Goal: Task Accomplishment & Management: Manage account settings

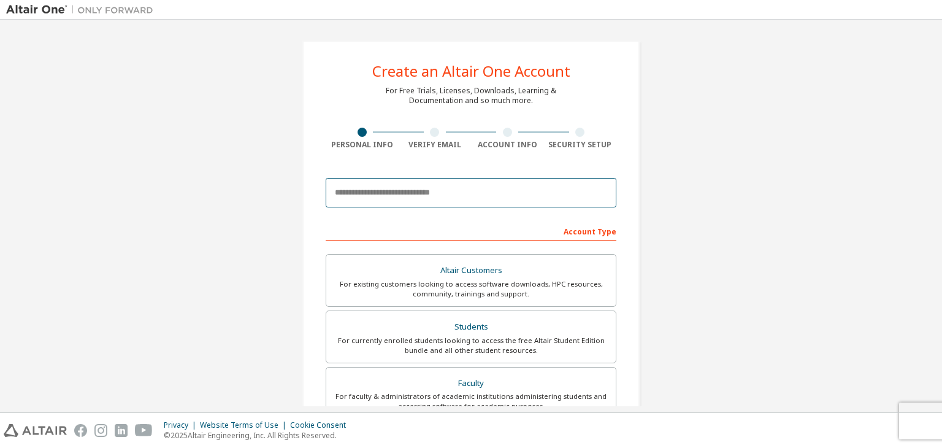
click at [427, 200] on input "email" at bounding box center [471, 192] width 291 height 29
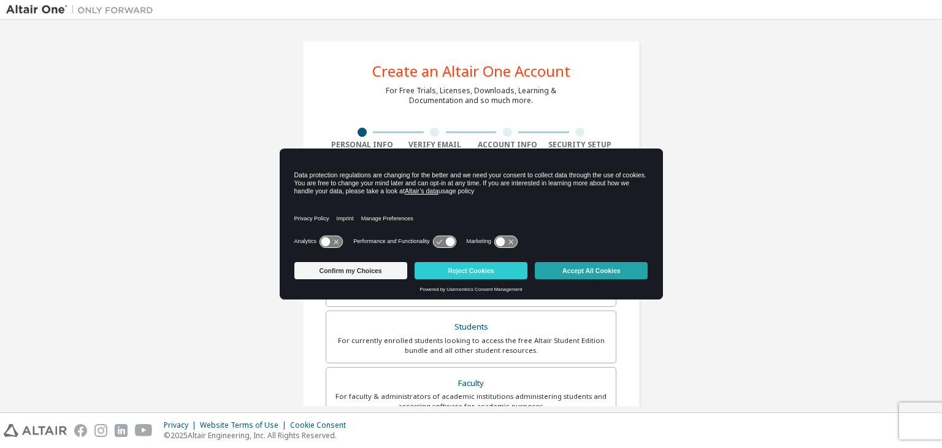
click at [549, 275] on button "Accept All Cookies" at bounding box center [591, 270] width 113 height 17
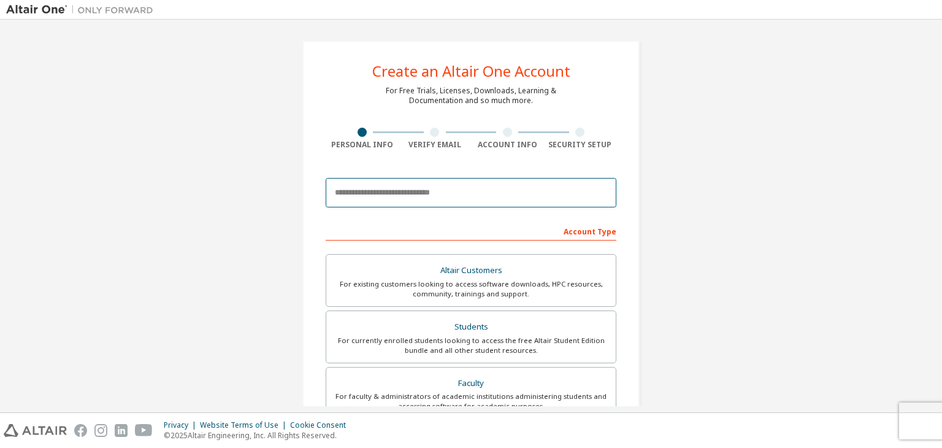
click at [404, 185] on input "email" at bounding box center [471, 192] width 291 height 29
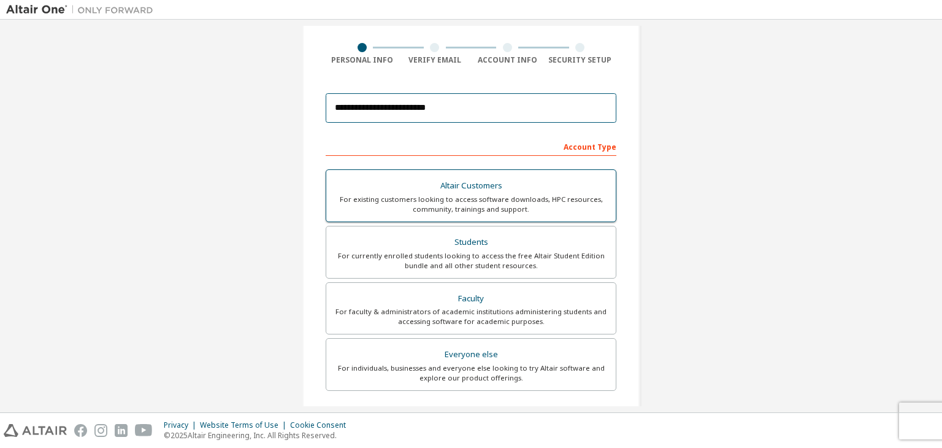
scroll to position [83, 0]
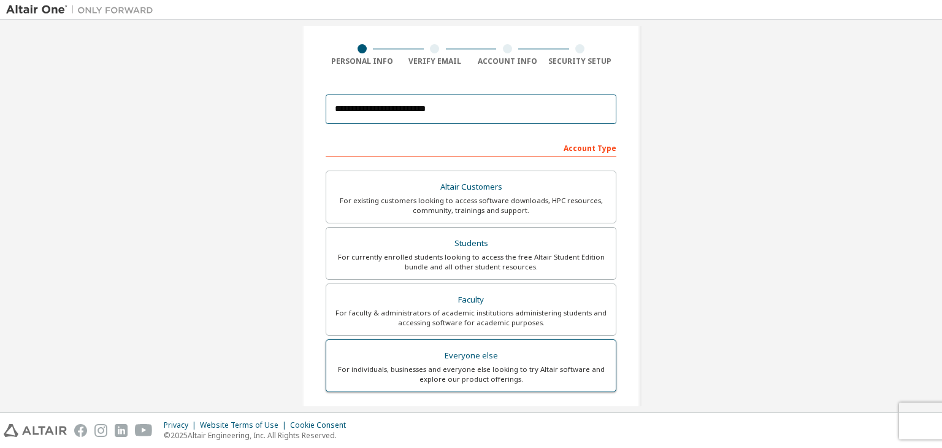
type input "**********"
click at [451, 374] on div "For individuals, businesses and everyone else looking to try Altair software an…" at bounding box center [471, 374] width 275 height 20
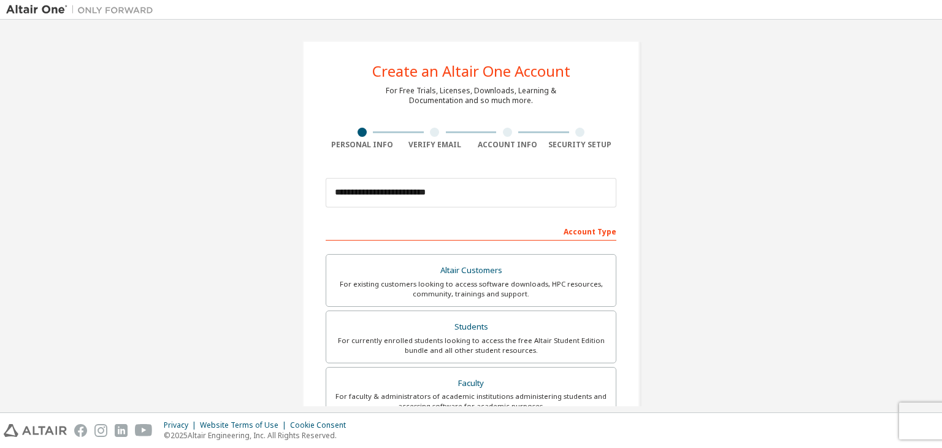
scroll to position [267, 0]
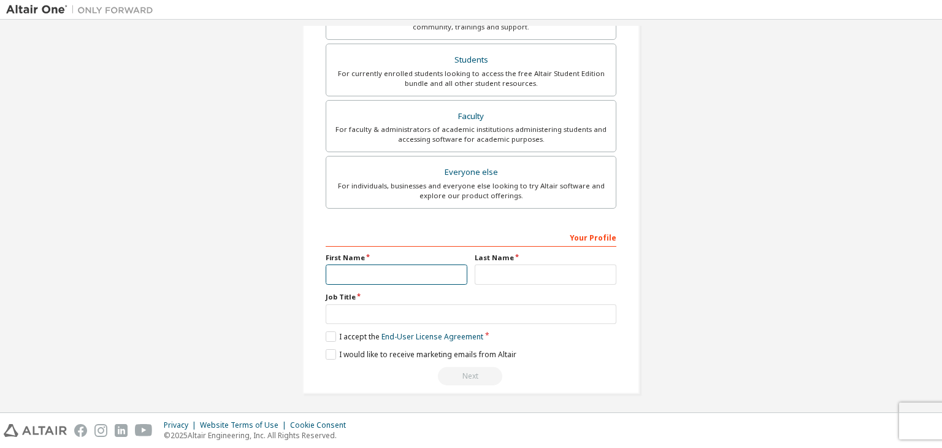
click at [387, 275] on input "text" at bounding box center [397, 274] width 142 height 20
type input "********"
click at [481, 273] on input "text" at bounding box center [546, 274] width 142 height 20
type input "***"
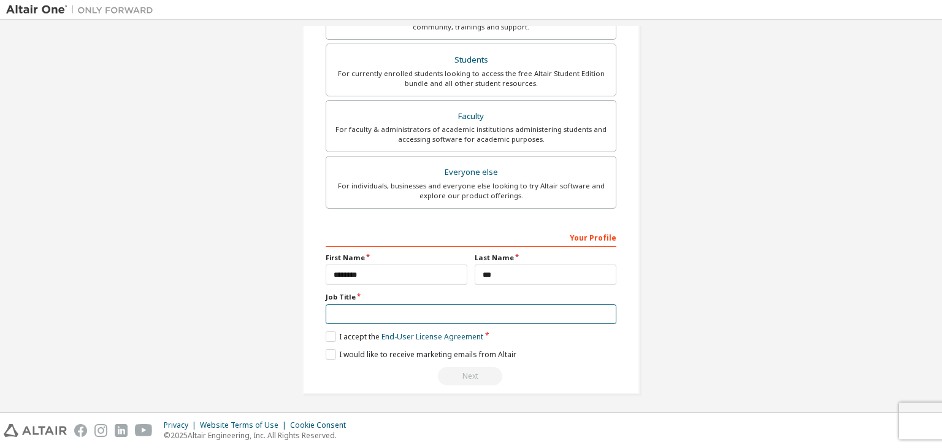
click at [395, 315] on input "text" at bounding box center [471, 314] width 291 height 20
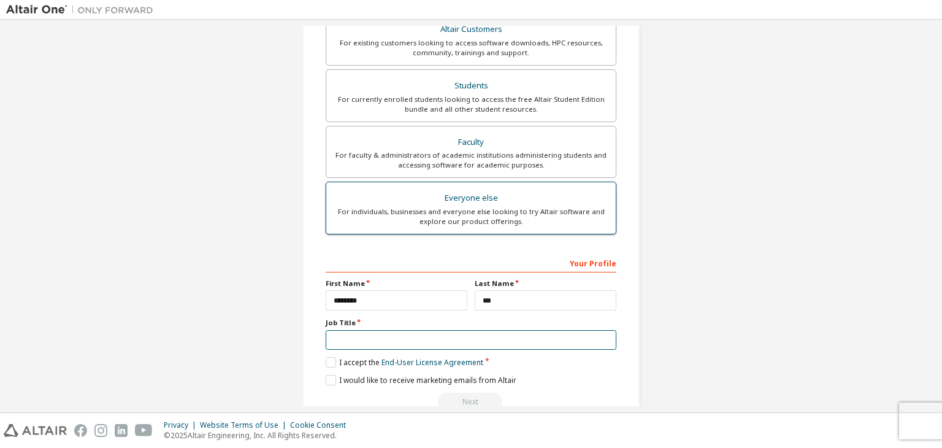
scroll to position [240, 0]
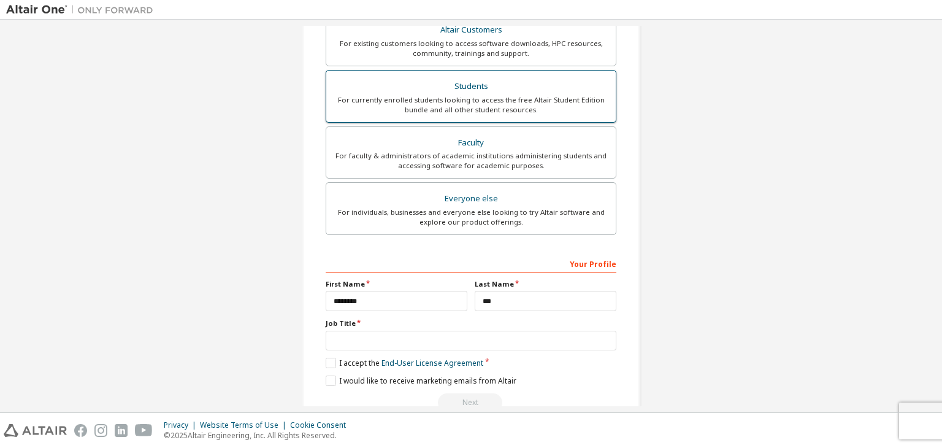
click at [493, 104] on div "For currently enrolled students looking to access the free Altair Student Editi…" at bounding box center [471, 105] width 275 height 20
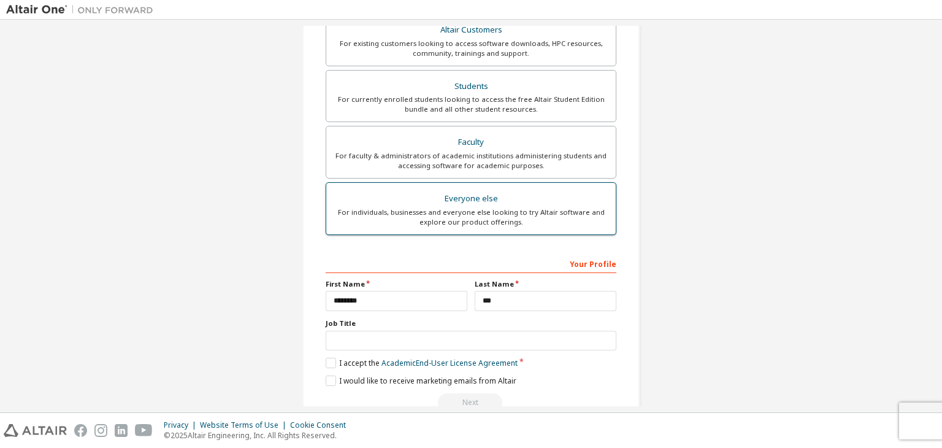
click at [483, 226] on label "Everyone else For individuals, businesses and everyone else looking to try Alta…" at bounding box center [471, 208] width 291 height 53
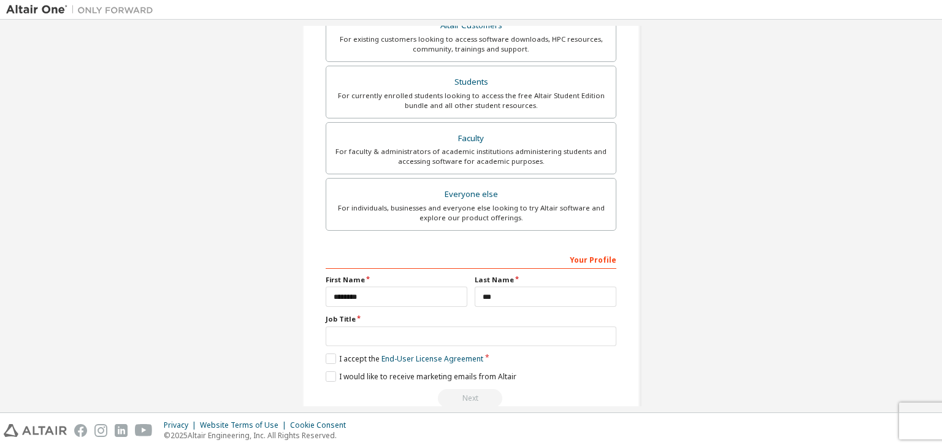
scroll to position [267, 0]
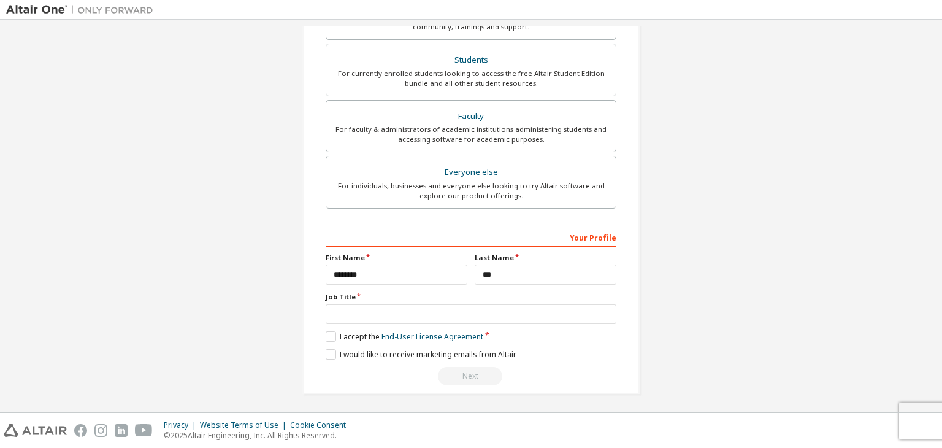
click at [319, 313] on div "**********" at bounding box center [470, 84] width 337 height 620
click at [329, 316] on input "text" at bounding box center [471, 314] width 291 height 20
click at [329, 332] on label "I accept the End-User License Agreement" at bounding box center [405, 336] width 158 height 10
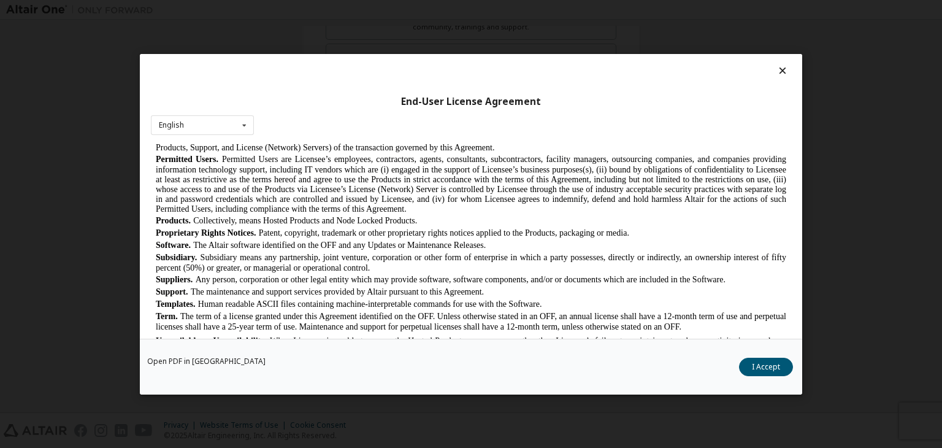
scroll to position [661, 0]
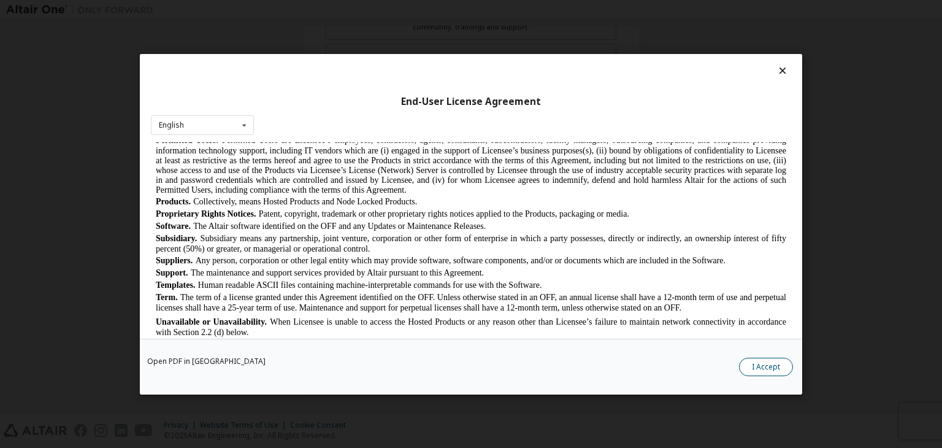
click at [763, 367] on button "I Accept" at bounding box center [766, 366] width 54 height 18
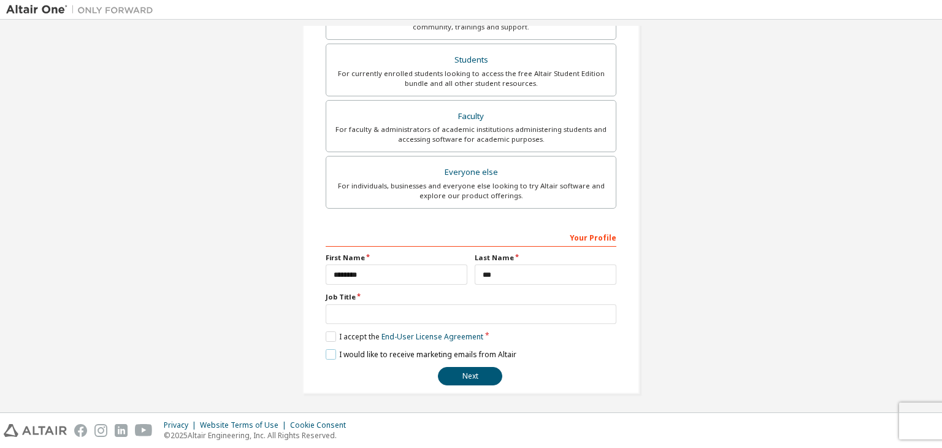
click at [328, 355] on label "I would like to receive marketing emails from Altair" at bounding box center [421, 354] width 191 height 10
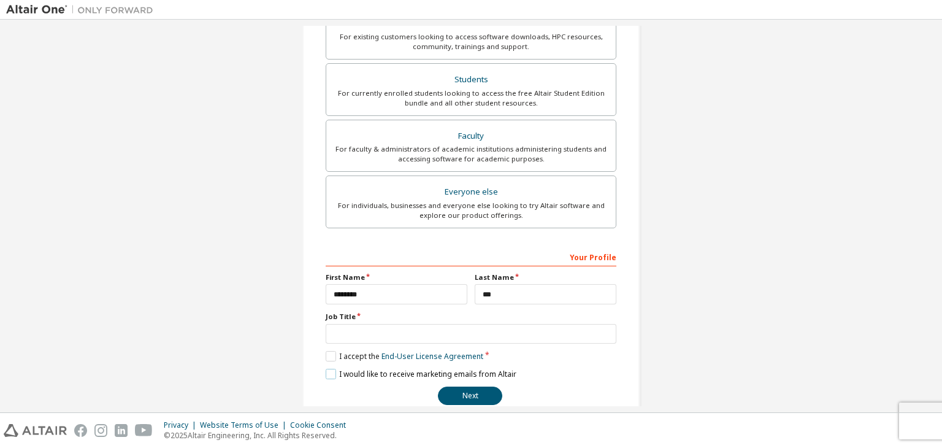
scroll to position [267, 0]
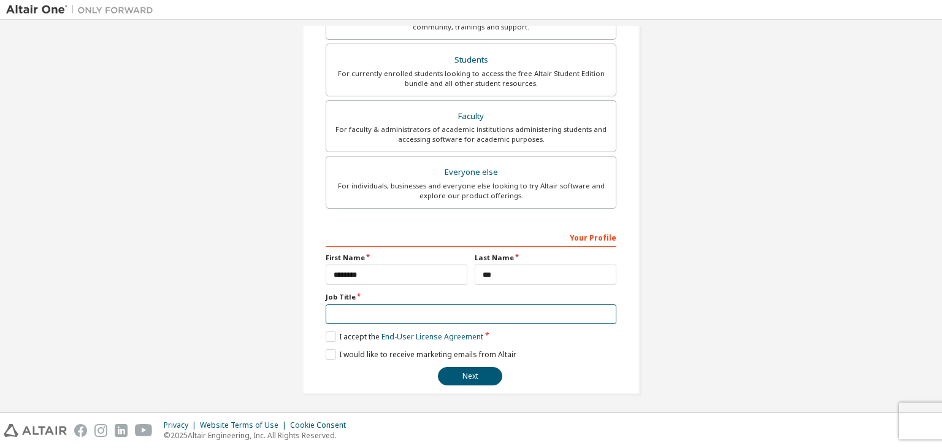
click at [388, 315] on input "text" at bounding box center [471, 314] width 291 height 20
click at [421, 311] on input "text" at bounding box center [471, 314] width 291 height 20
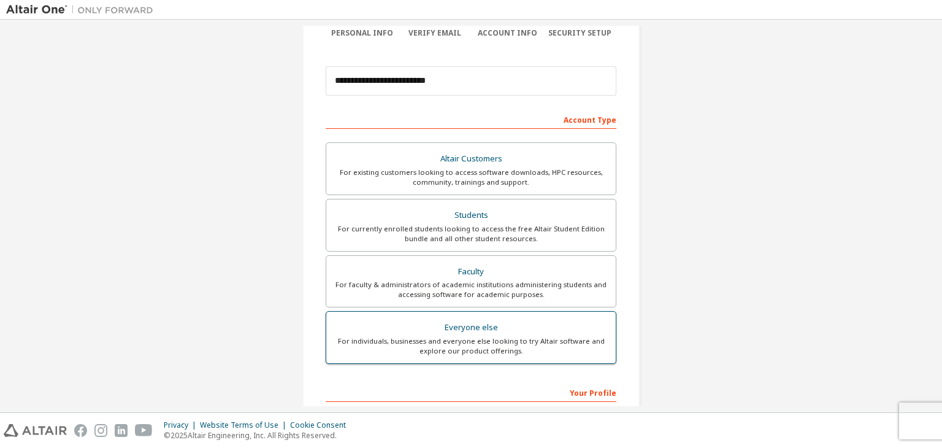
scroll to position [111, 0]
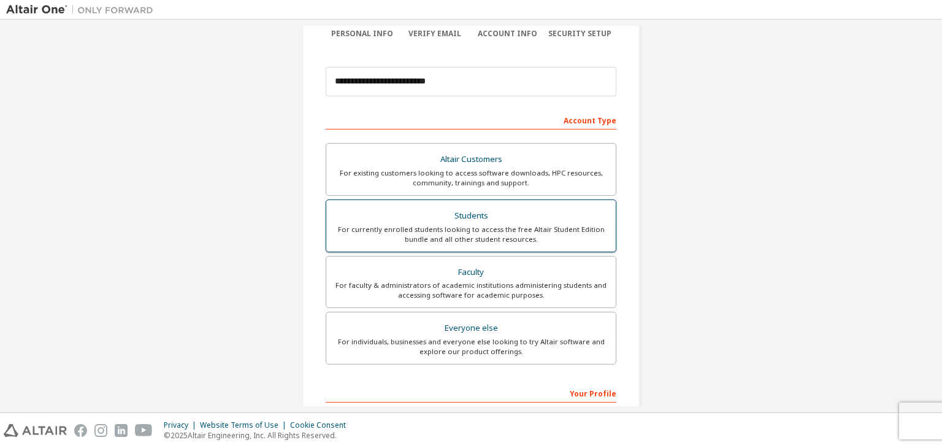
click at [476, 229] on div "For currently enrolled students looking to access the free Altair Student Editi…" at bounding box center [471, 234] width 275 height 20
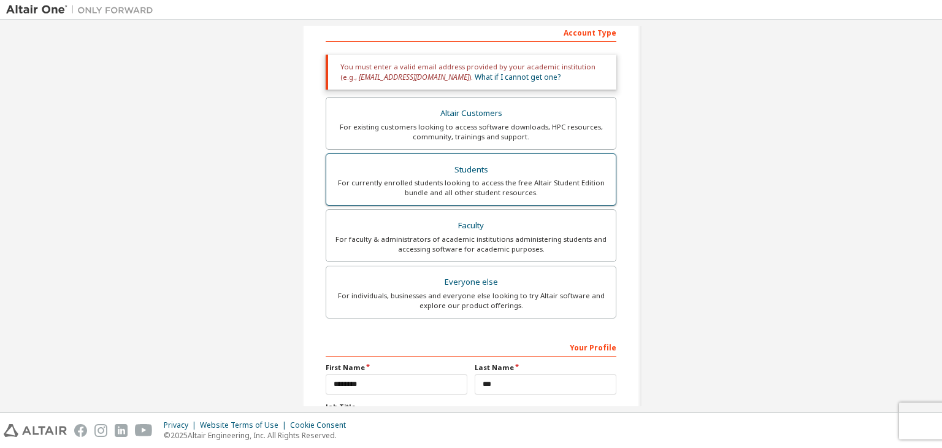
scroll to position [224, 0]
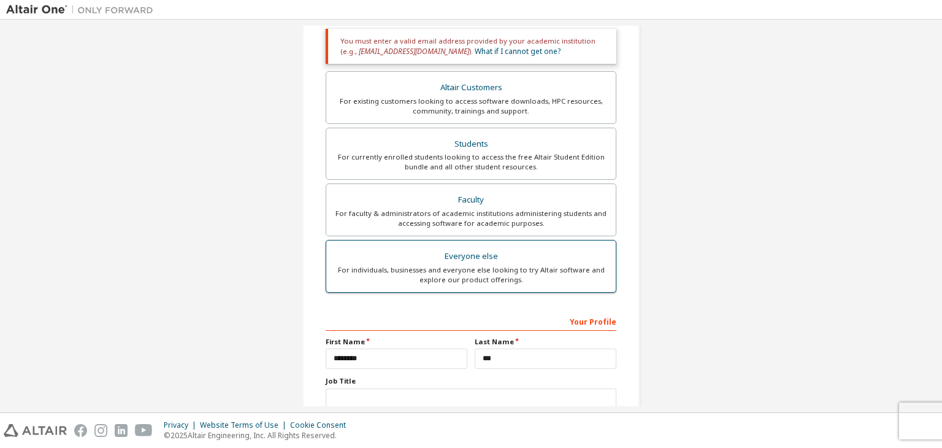
click at [481, 265] on div "For individuals, businesses and everyone else looking to try Altair software an…" at bounding box center [471, 275] width 275 height 20
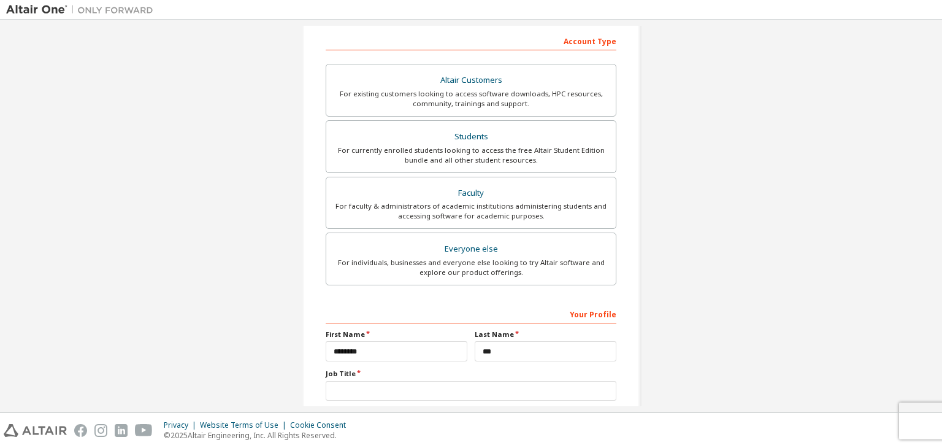
scroll to position [267, 0]
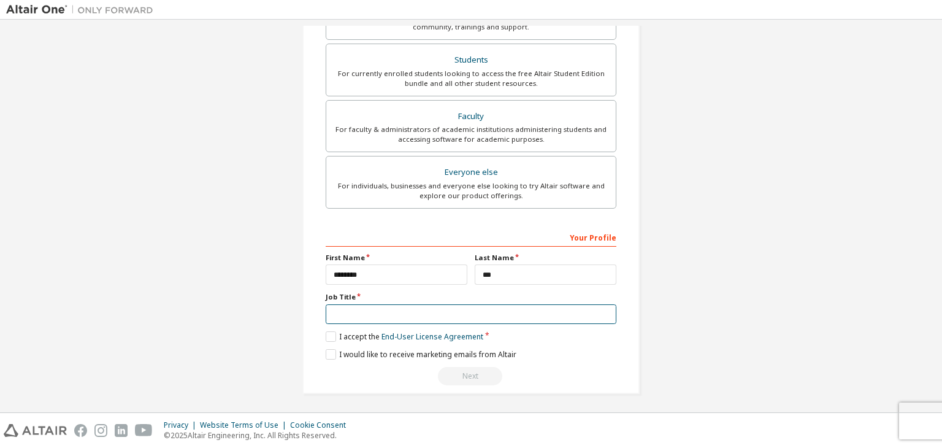
click at [407, 310] on input "text" at bounding box center [471, 314] width 291 height 20
click at [329, 334] on label "I accept the End-User License Agreement" at bounding box center [405, 336] width 158 height 10
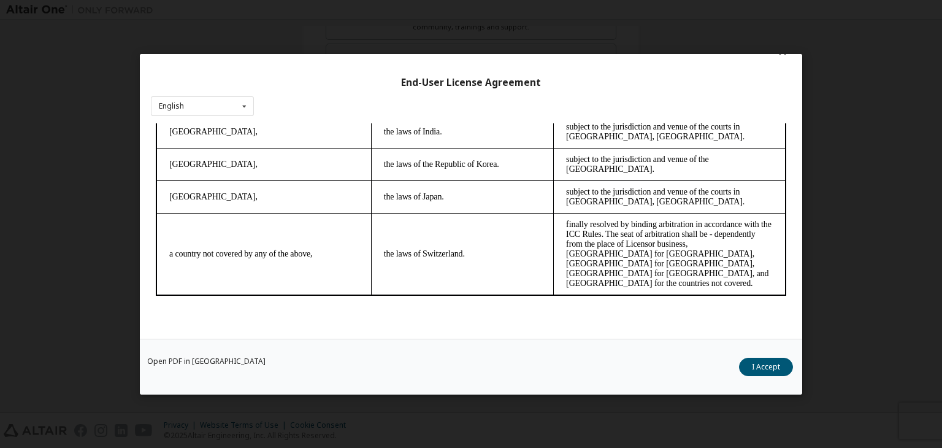
scroll to position [3443, 0]
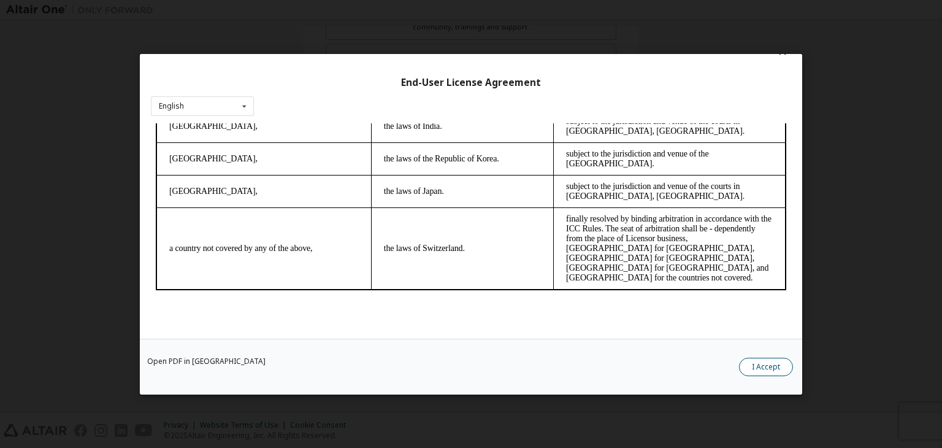
click at [768, 368] on button "I Accept" at bounding box center [766, 366] width 54 height 18
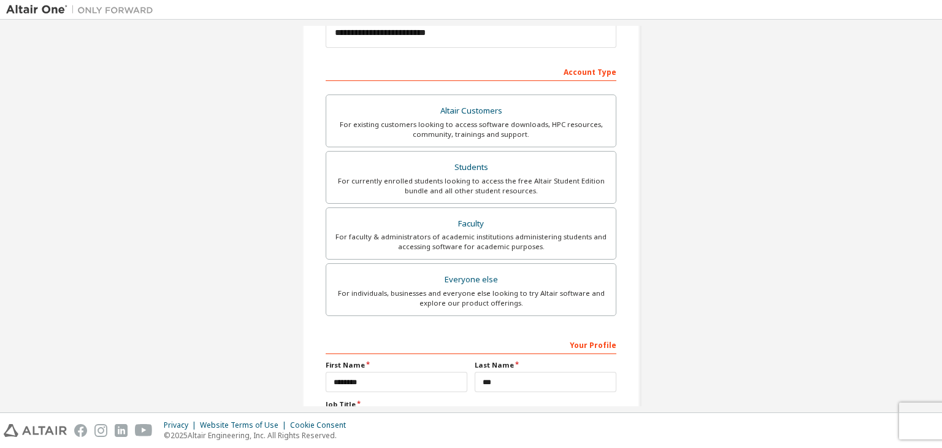
scroll to position [267, 0]
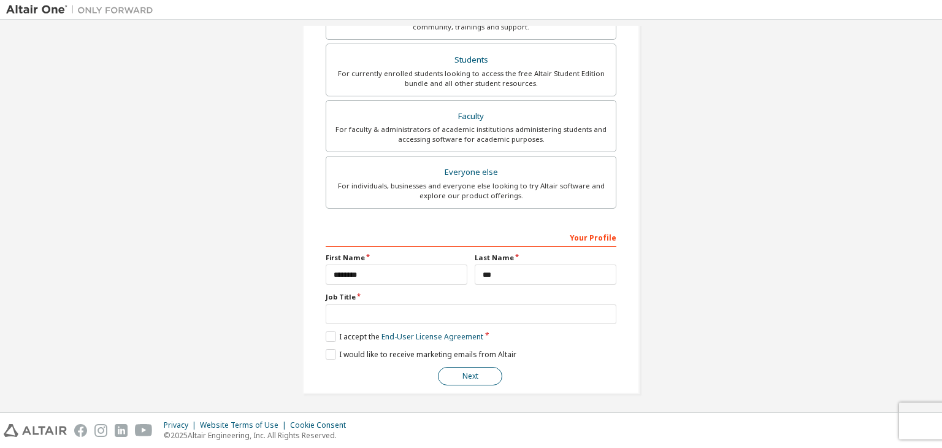
click at [468, 381] on button "Next" at bounding box center [470, 376] width 64 height 18
type input "*"
type input "******"
click at [459, 372] on button "Next" at bounding box center [470, 376] width 64 height 18
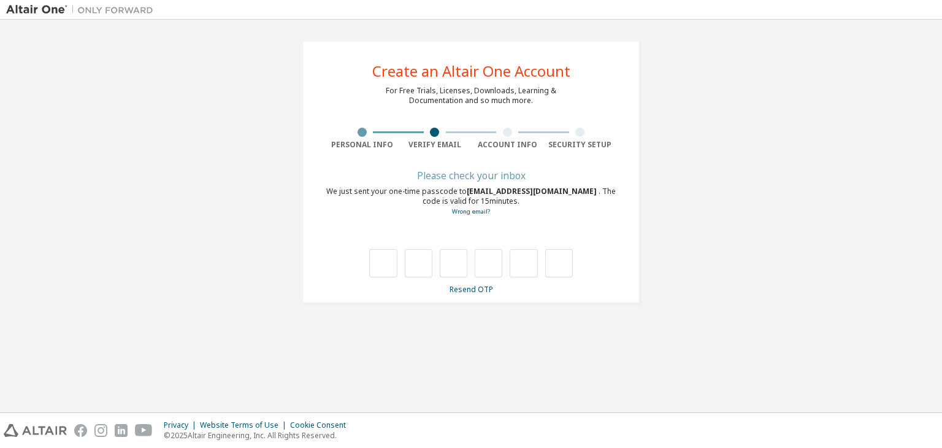
click at [363, 133] on div at bounding box center [361, 132] width 9 height 9
click at [383, 261] on input "text" at bounding box center [383, 263] width 28 height 28
type input "*"
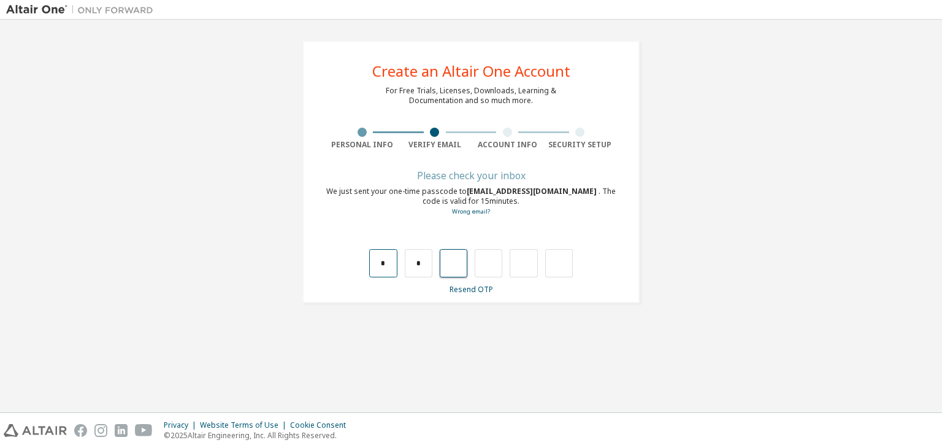
type input "*"
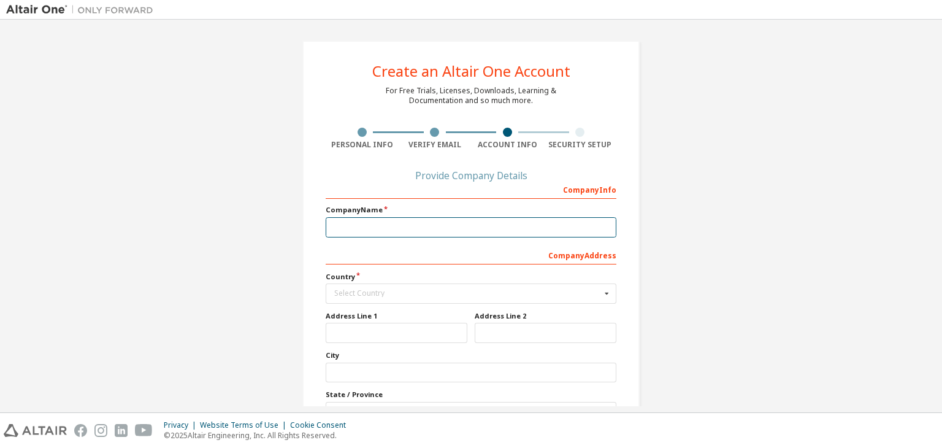
click at [402, 221] on input "text" at bounding box center [471, 227] width 291 height 20
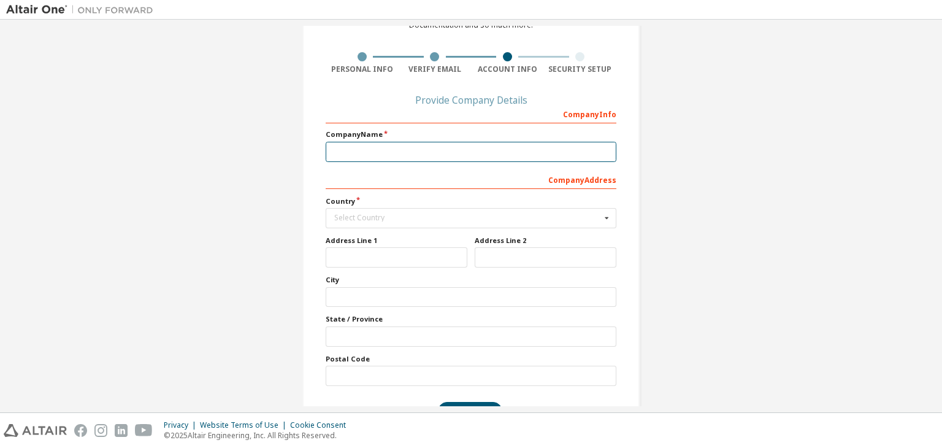
scroll to position [75, 0]
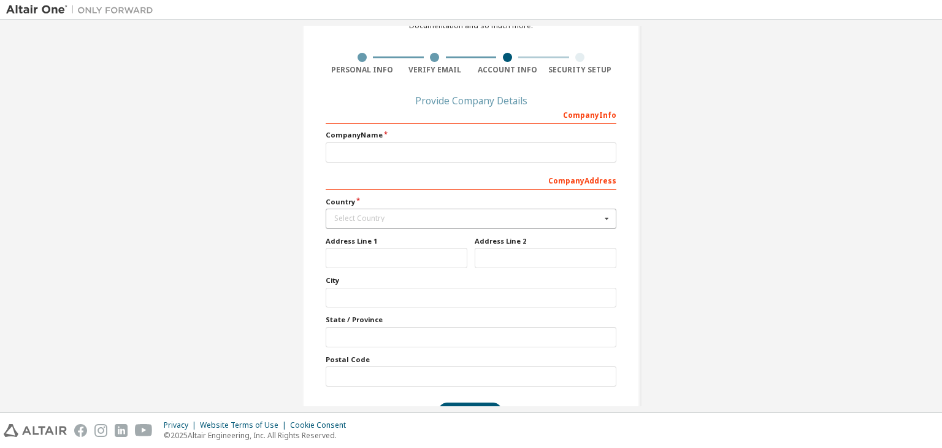
click at [602, 216] on icon at bounding box center [606, 218] width 15 height 19
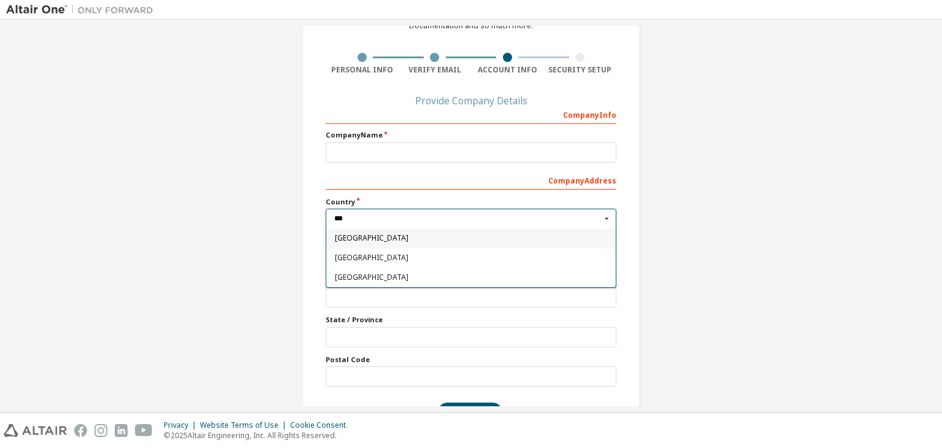
scroll to position [0, 0]
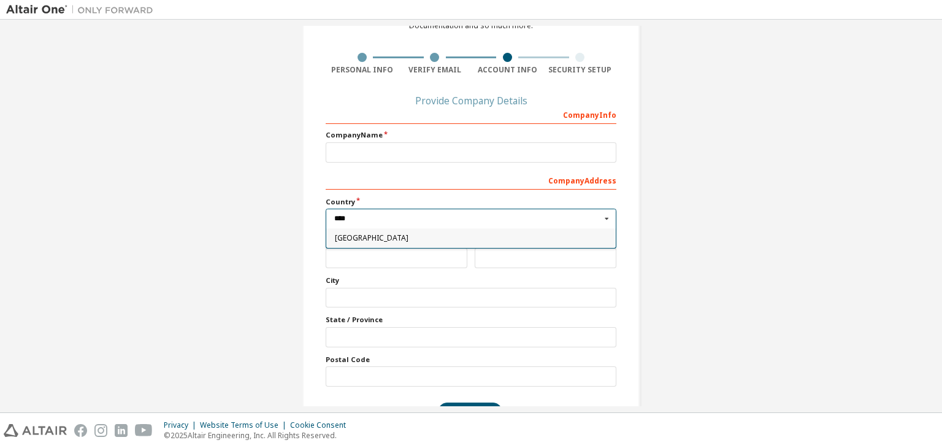
type input "****"
click at [401, 234] on span "Indonesia" at bounding box center [471, 237] width 273 height 7
type input "***"
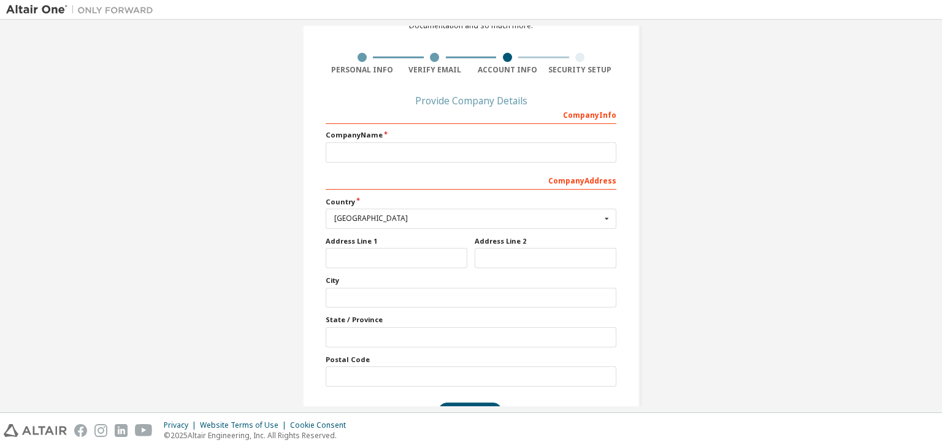
click at [439, 161] on div "Company Info Company Name Company Address *** Country Indonesia Afghanistan Åla…" at bounding box center [471, 245] width 291 height 282
click at [425, 140] on div "Company Name" at bounding box center [471, 146] width 291 height 32
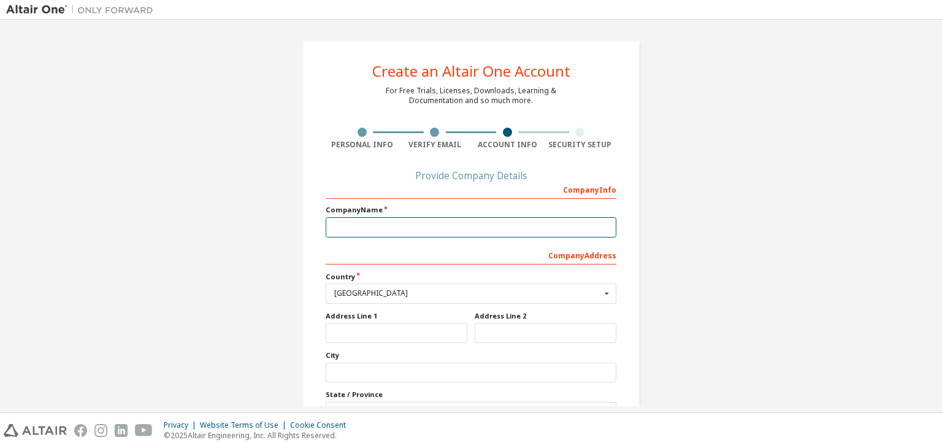
click at [426, 226] on input "text" at bounding box center [471, 227] width 291 height 20
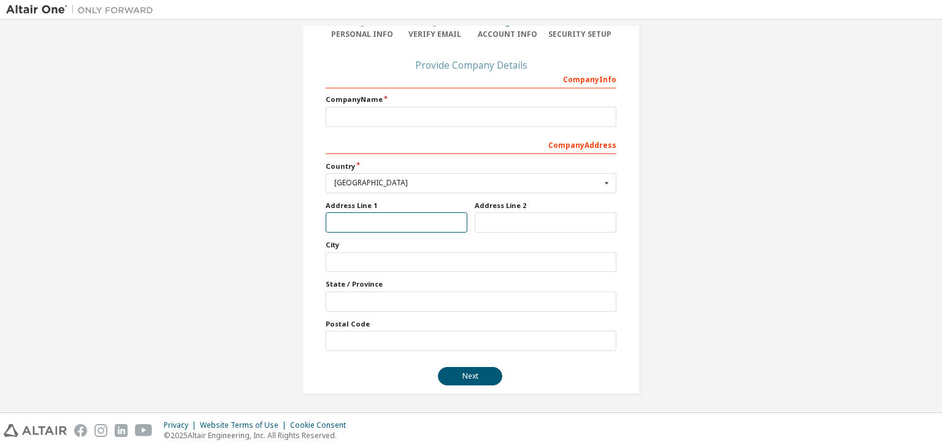
click at [397, 215] on input "text" at bounding box center [397, 222] width 142 height 20
click at [391, 261] on input "text" at bounding box center [471, 262] width 291 height 20
click at [391, 297] on input "text" at bounding box center [471, 301] width 291 height 20
click at [396, 328] on div "Postal Code" at bounding box center [471, 335] width 291 height 32
click at [397, 334] on input "text" at bounding box center [471, 340] width 291 height 20
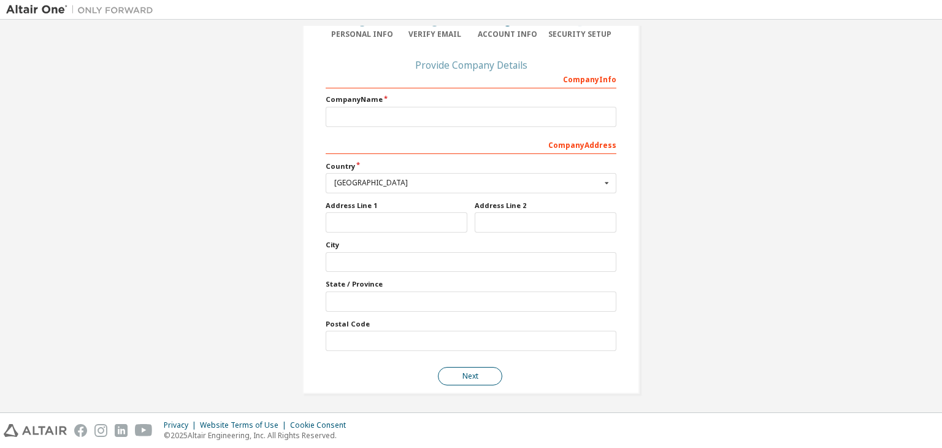
click at [457, 370] on button "Next" at bounding box center [470, 376] width 64 height 18
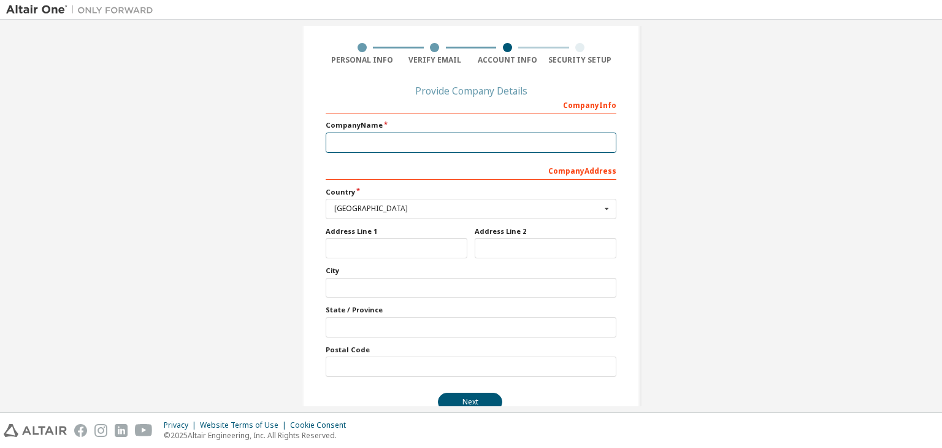
scroll to position [0, 0]
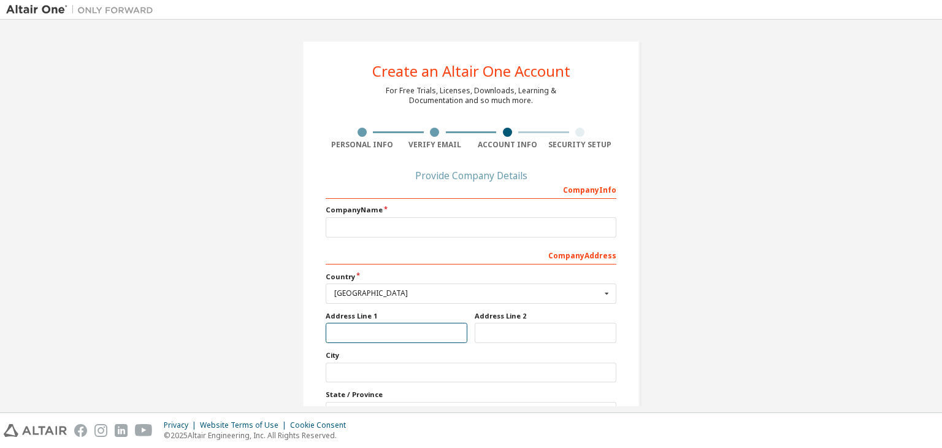
click at [375, 338] on input "text" at bounding box center [397, 333] width 142 height 20
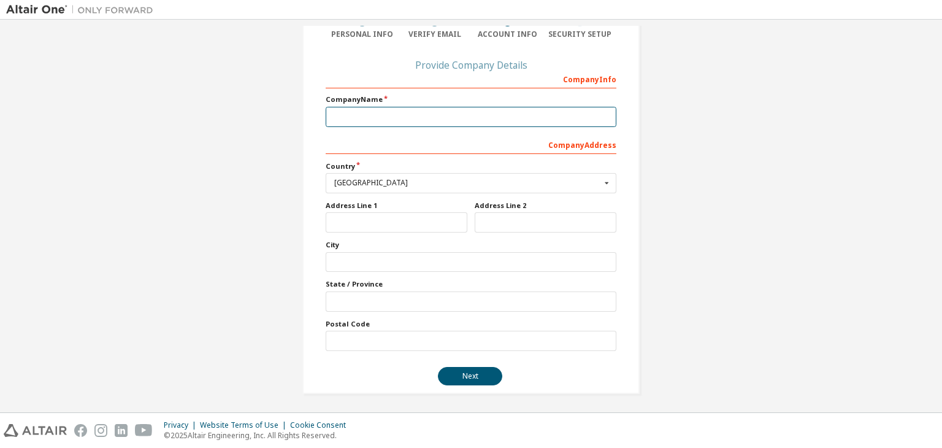
click at [397, 110] on input "text" at bounding box center [471, 117] width 291 height 20
click at [378, 221] on input "text" at bounding box center [397, 222] width 142 height 20
click at [383, 262] on input "text" at bounding box center [471, 262] width 291 height 20
type input "*"
click at [380, 121] on input "text" at bounding box center [471, 117] width 291 height 20
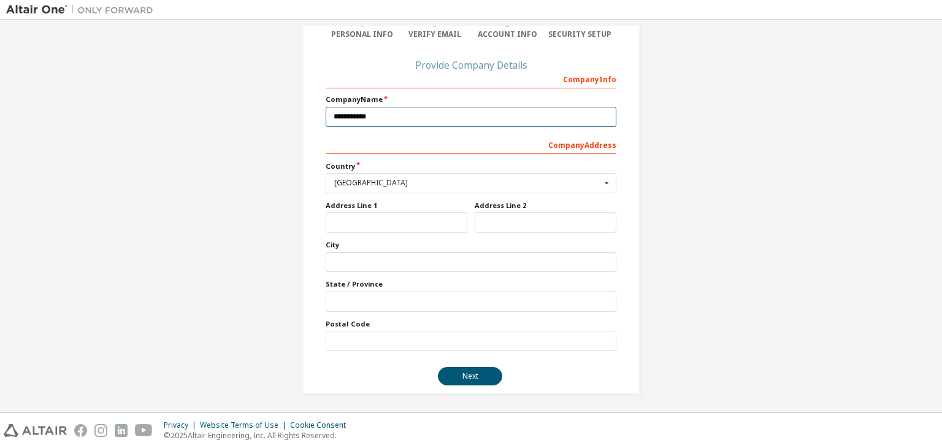
type input "**********"
click at [399, 231] on input "text" at bounding box center [397, 222] width 142 height 20
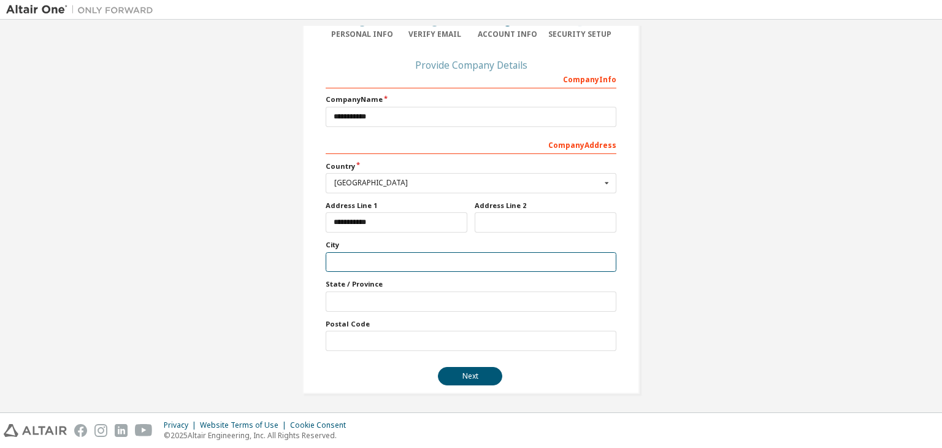
click at [400, 265] on input "text" at bounding box center [471, 262] width 291 height 20
click at [393, 224] on input "**********" at bounding box center [397, 222] width 142 height 20
type input "*"
click at [397, 259] on input "text" at bounding box center [471, 262] width 291 height 20
click at [387, 220] on input "**********" at bounding box center [397, 222] width 142 height 20
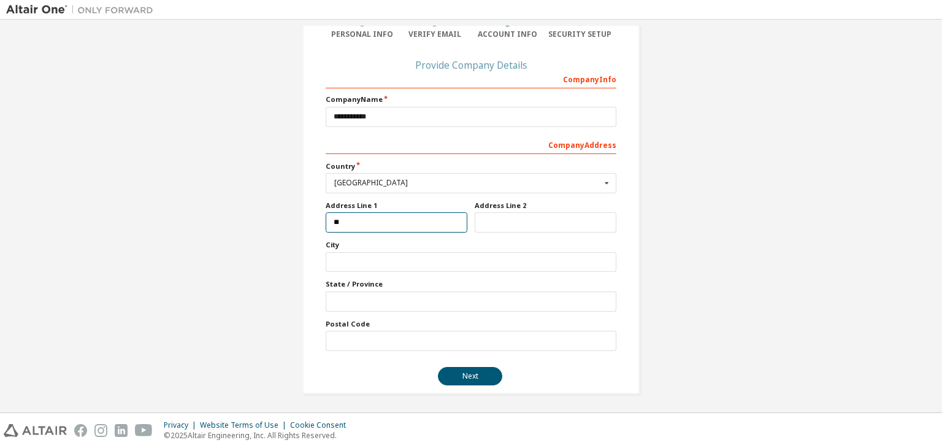
type input "*"
type input "******"
click at [384, 268] on input "text" at bounding box center [471, 262] width 291 height 20
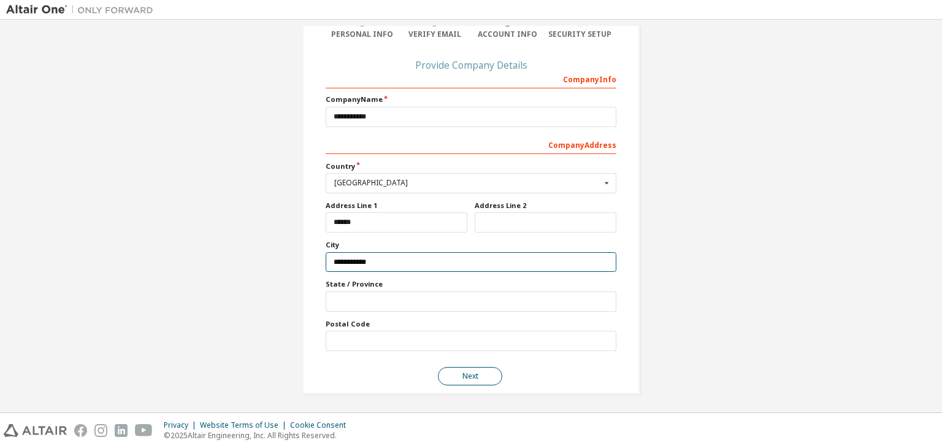
type input "**********"
click at [470, 369] on button "Next" at bounding box center [470, 376] width 64 height 18
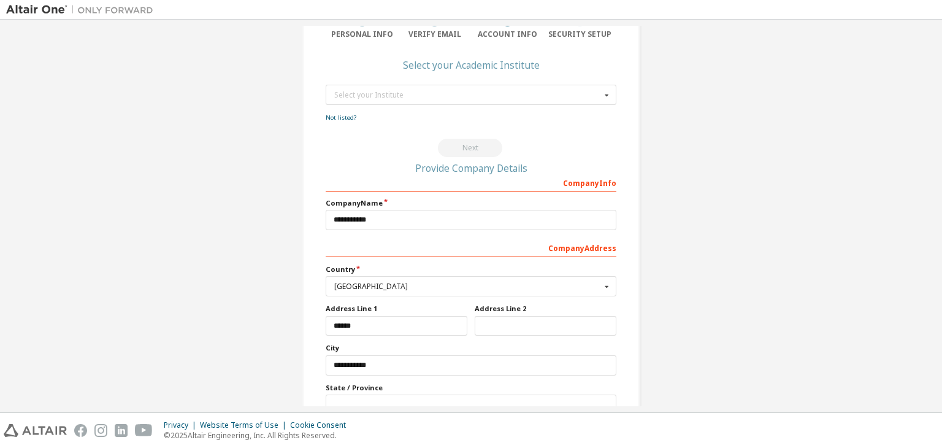
scroll to position [0, 0]
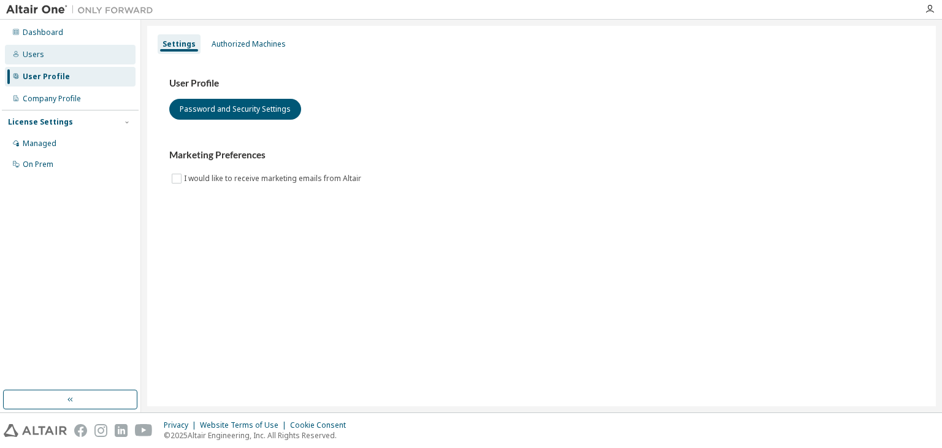
click at [56, 45] on div "Users" at bounding box center [70, 55] width 131 height 20
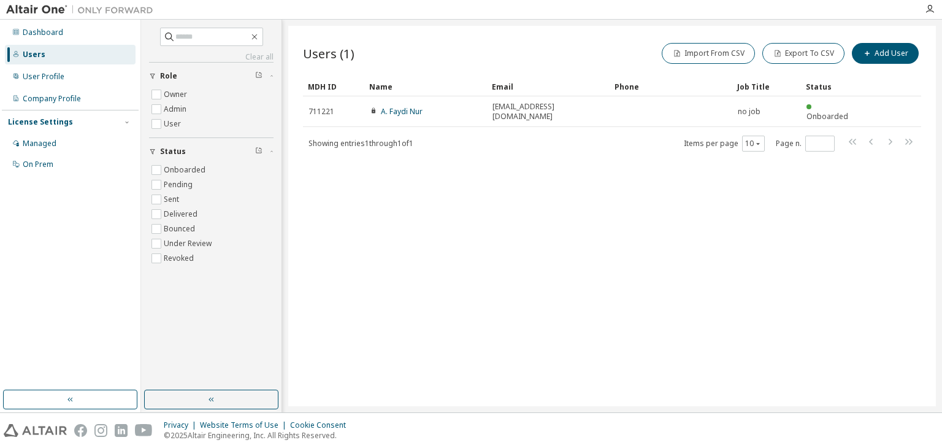
click at [412, 232] on div "Users (1) Import From CSV Export To CSV Add User Clear Load Save Save As Field …" at bounding box center [611, 216] width 647 height 380
click at [64, 97] on div "Company Profile" at bounding box center [52, 99] width 58 height 10
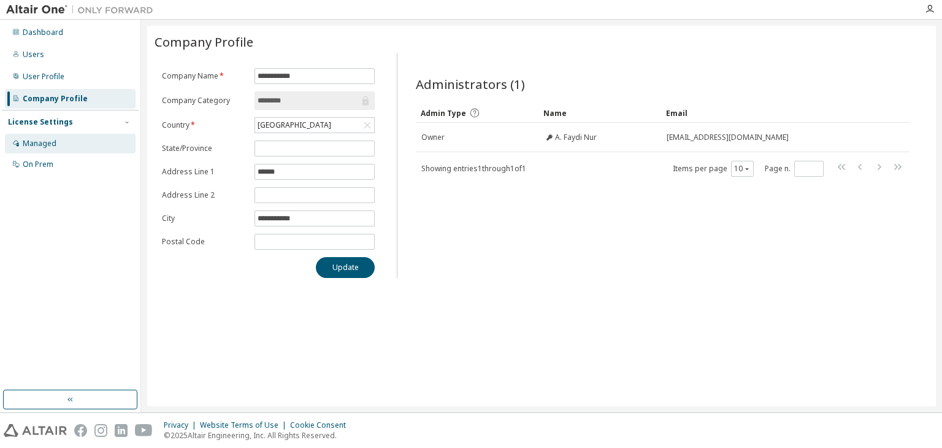
click at [55, 142] on div "Managed" at bounding box center [40, 144] width 34 height 10
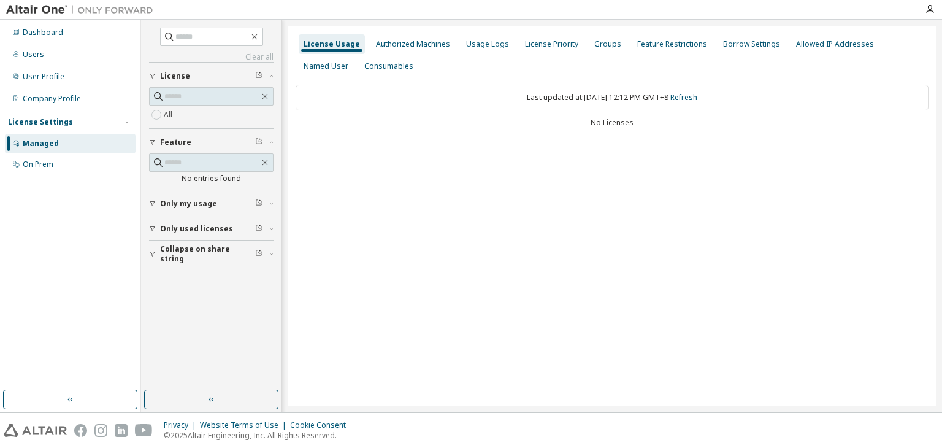
click at [65, 180] on div "Dashboard Users User Profile Company Profile License Settings Managed On Prem" at bounding box center [70, 204] width 137 height 367
click at [50, 165] on div "On Prem" at bounding box center [38, 164] width 31 height 10
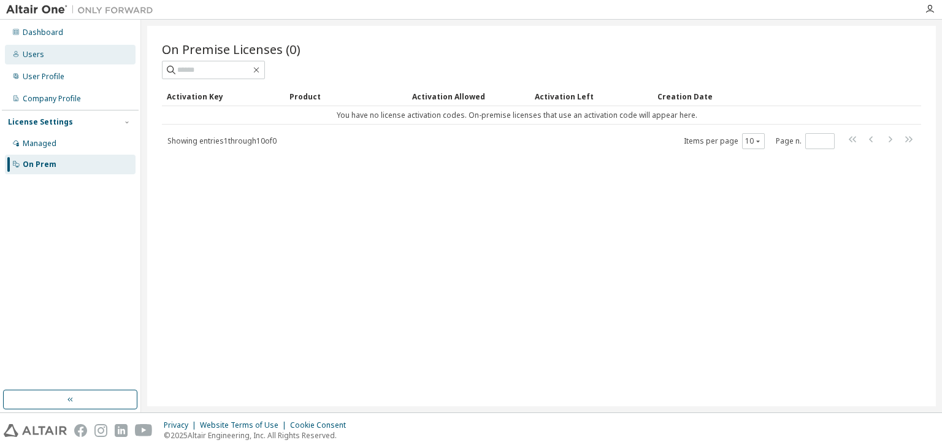
click at [55, 48] on div "Users" at bounding box center [70, 55] width 131 height 20
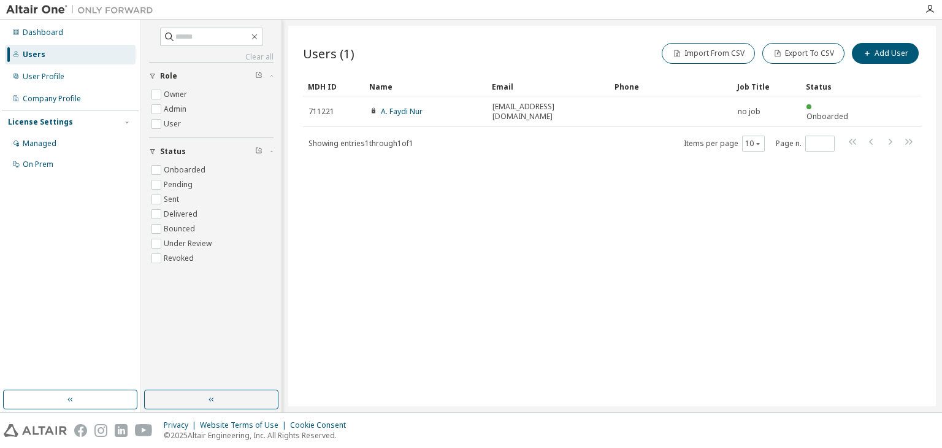
click at [365, 299] on div "Users (1) Import From CSV Export To CSV Add User Clear Load Save Save As Field …" at bounding box center [611, 216] width 647 height 380
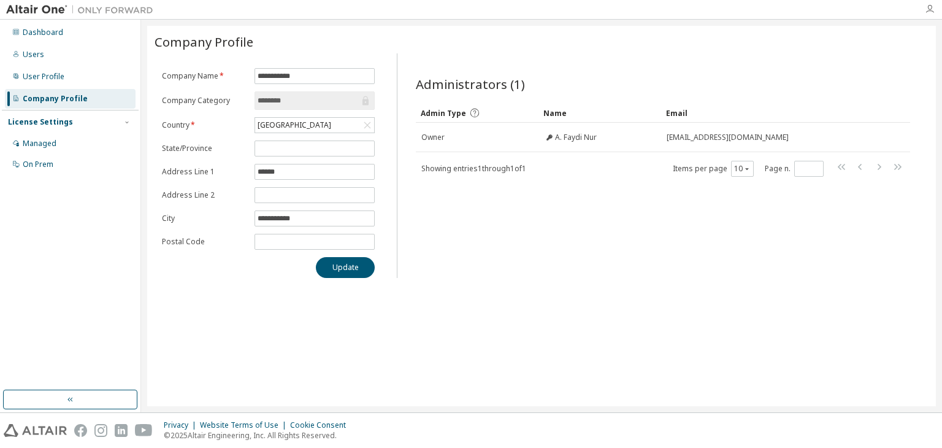
drag, startPoint x: 930, startPoint y: 1, endPoint x: 930, endPoint y: 12, distance: 11.1
click at [930, 12] on div at bounding box center [929, 9] width 25 height 18
click at [930, 12] on icon "button" at bounding box center [930, 9] width 10 height 10
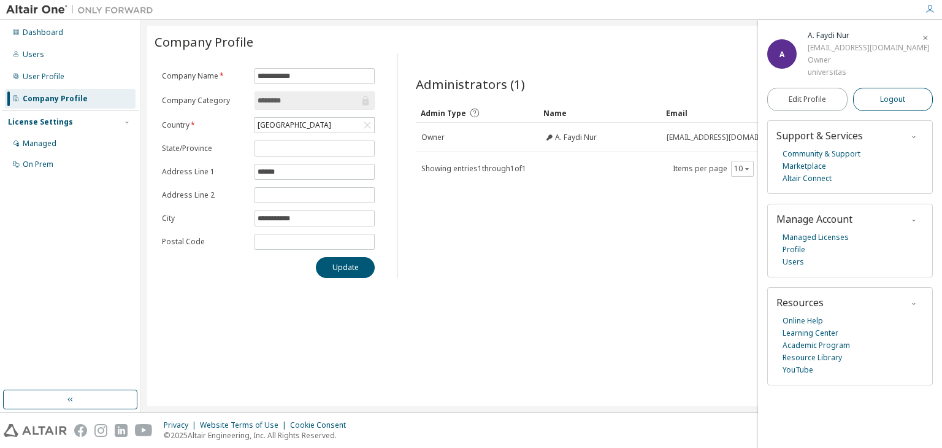
click at [895, 98] on span "Logout" at bounding box center [892, 99] width 25 height 12
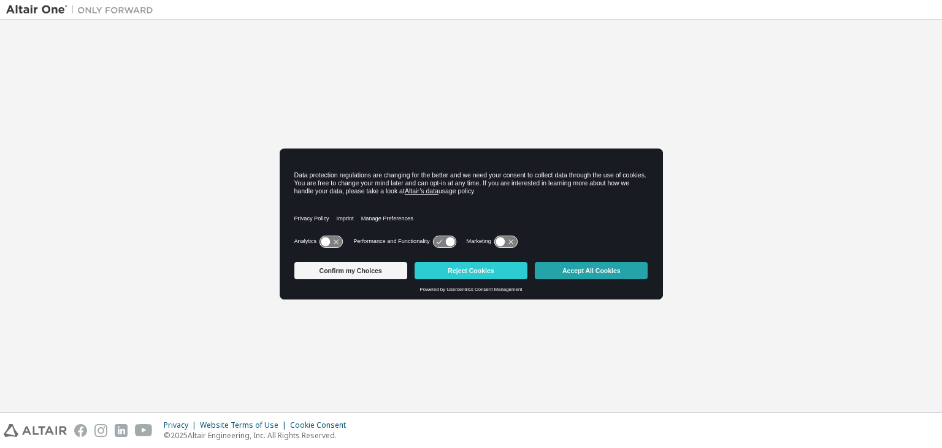
click at [562, 268] on button "Accept All Cookies" at bounding box center [591, 270] width 113 height 17
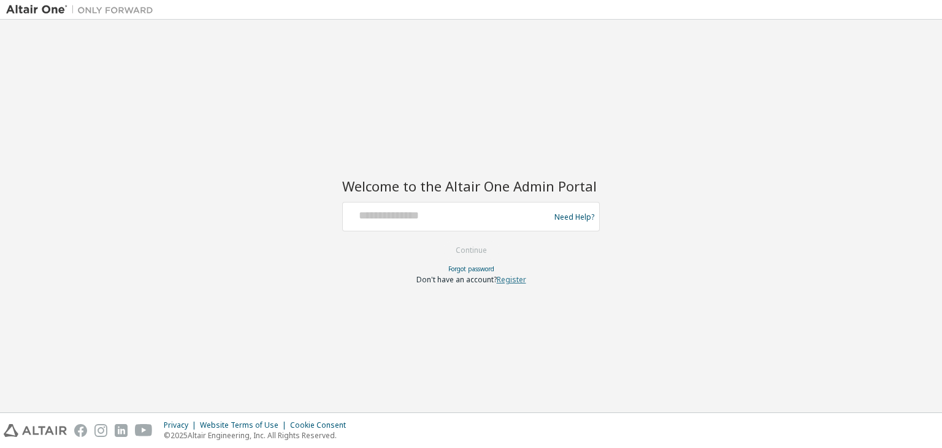
click at [503, 281] on link "Register" at bounding box center [511, 279] width 29 height 10
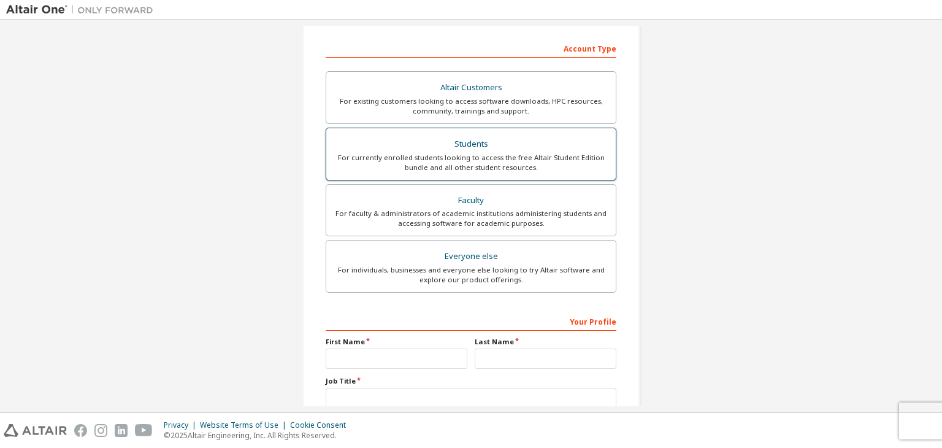
scroll to position [267, 0]
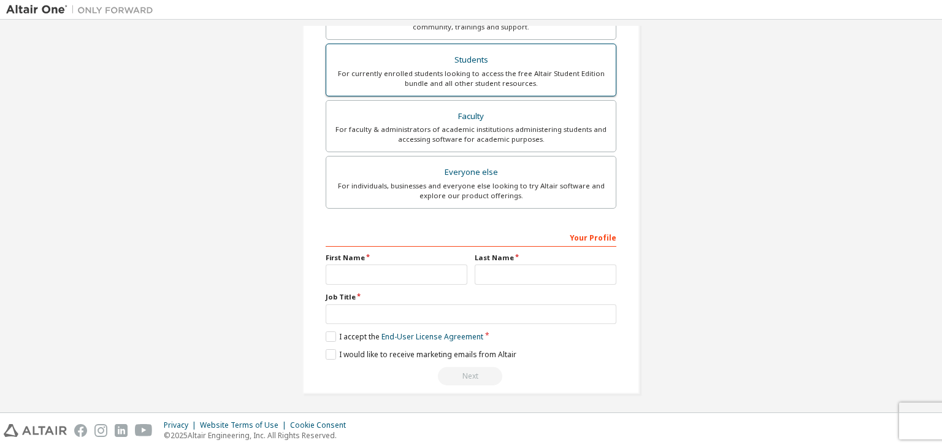
click at [462, 63] on div "Students" at bounding box center [471, 60] width 275 height 17
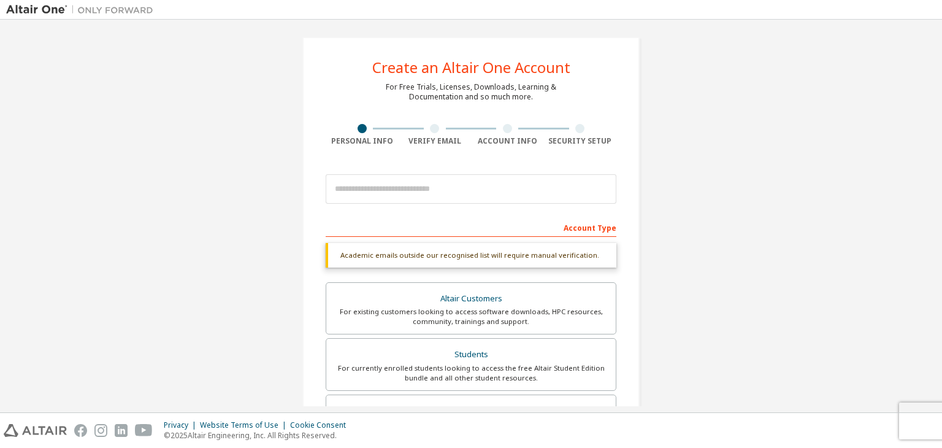
scroll to position [0, 0]
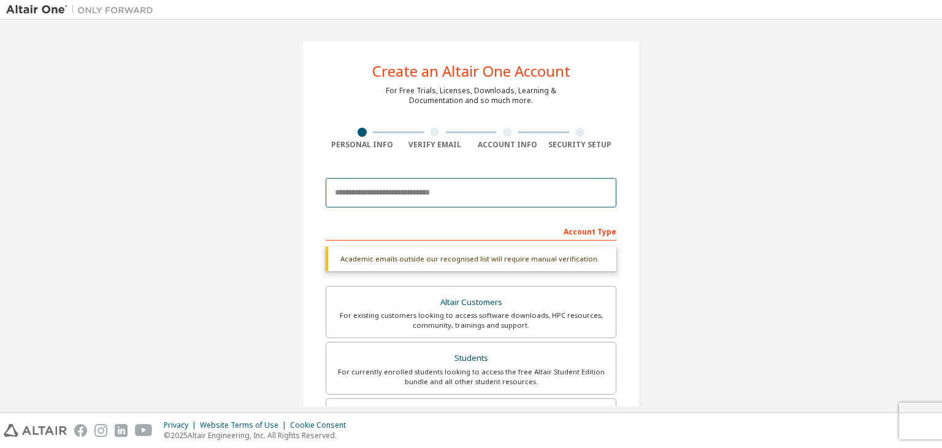
click at [498, 192] on input "email" at bounding box center [471, 192] width 291 height 29
type input "**********"
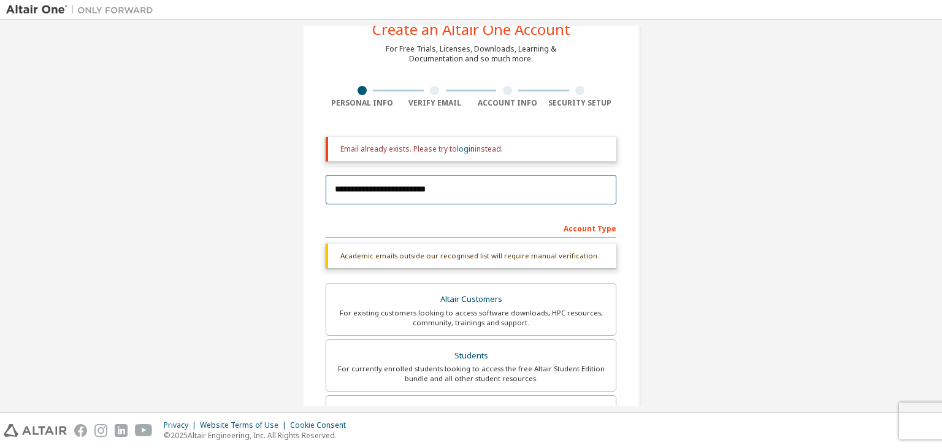
scroll to position [5, 0]
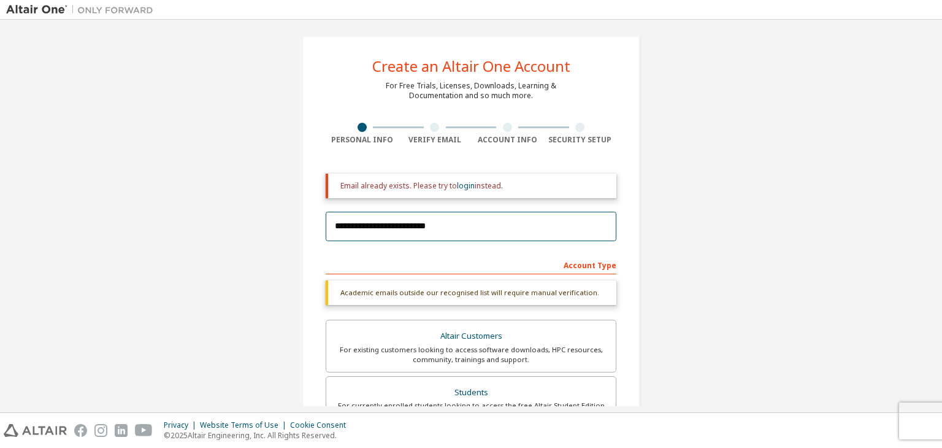
click at [427, 223] on input "**********" at bounding box center [471, 226] width 291 height 29
click at [439, 184] on div "Email already exists. Please try to login instead." at bounding box center [473, 186] width 266 height 10
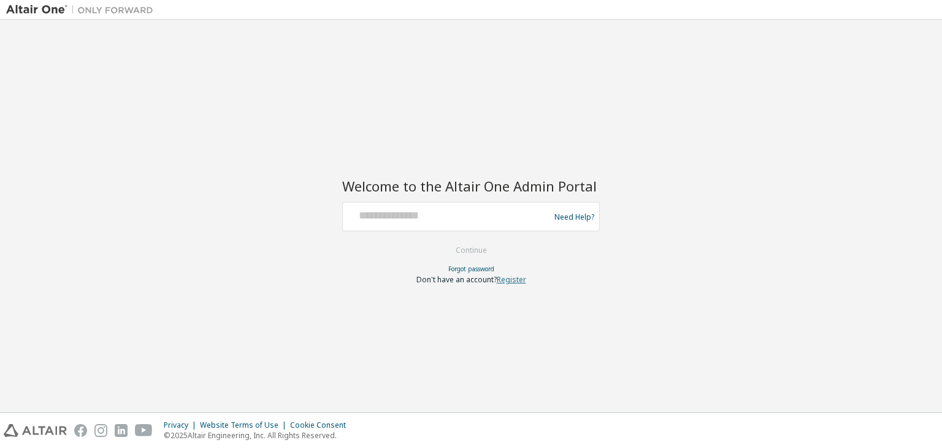
click at [511, 280] on link "Register" at bounding box center [511, 279] width 29 height 10
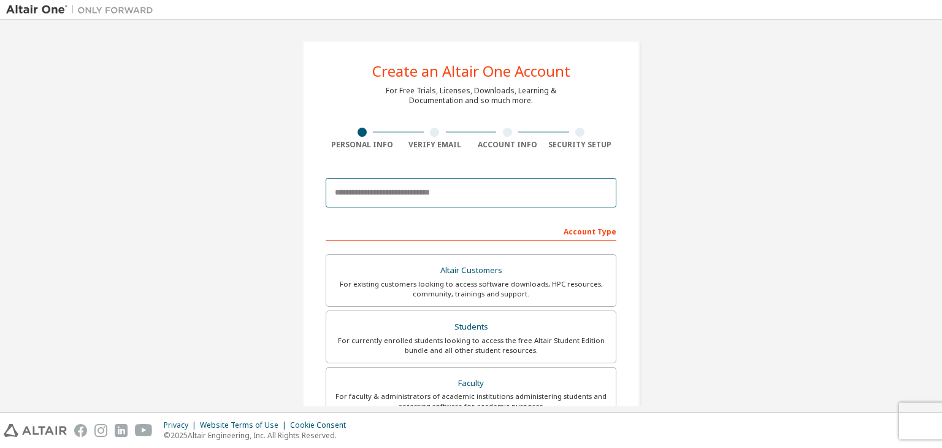
click at [414, 198] on input "email" at bounding box center [471, 192] width 291 height 29
click at [380, 200] on input "email" at bounding box center [471, 192] width 291 height 29
type input "*"
type input "**********"
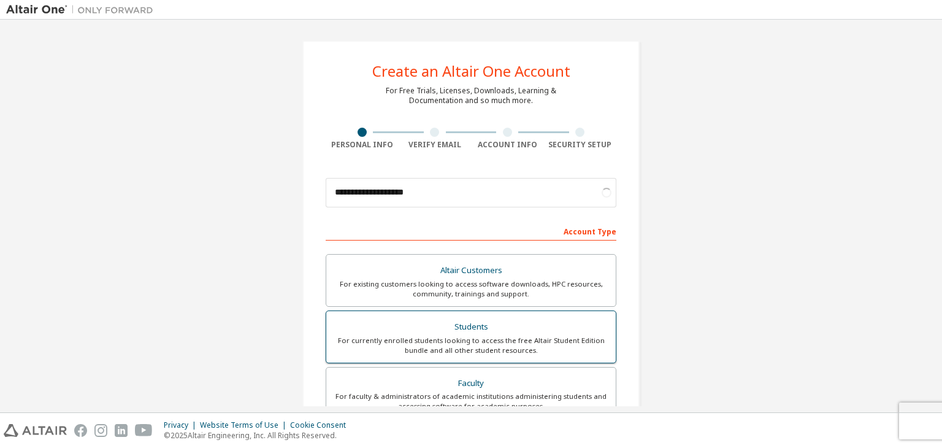
click at [473, 337] on div "For currently enrolled students looking to access the free Altair Student Editi…" at bounding box center [471, 345] width 275 height 20
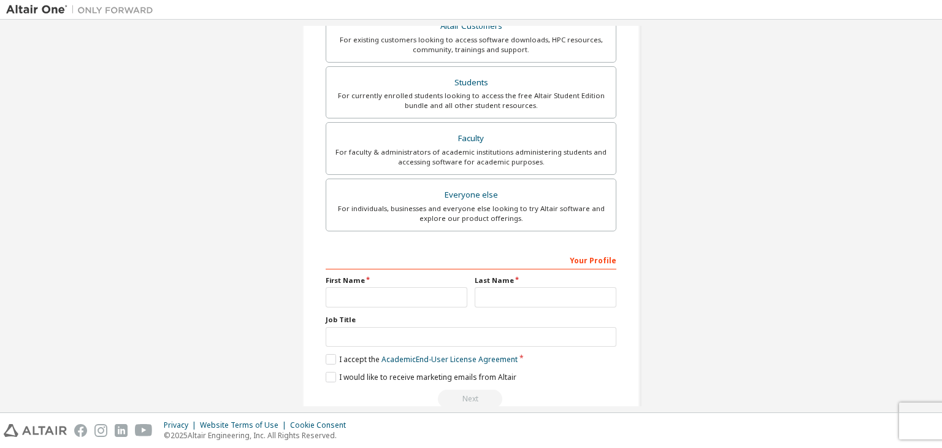
scroll to position [296, 0]
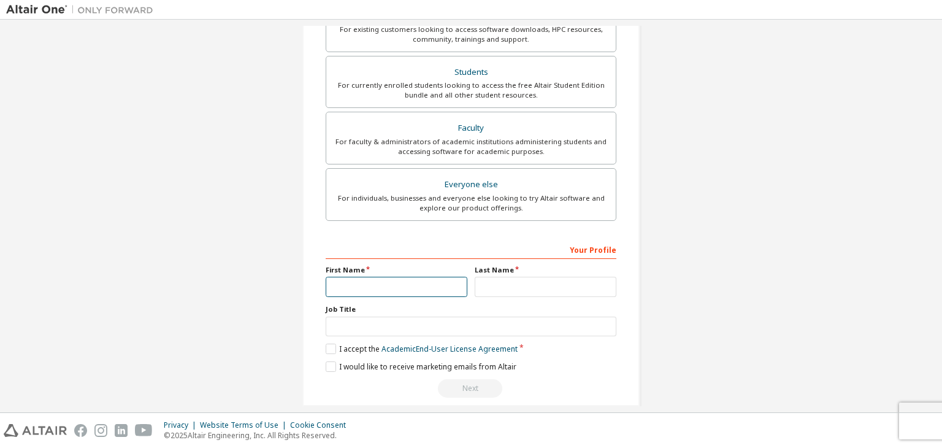
click at [443, 292] on input "text" at bounding box center [397, 287] width 142 height 20
type input "********"
click at [502, 283] on input "text" at bounding box center [546, 287] width 142 height 20
type input "***"
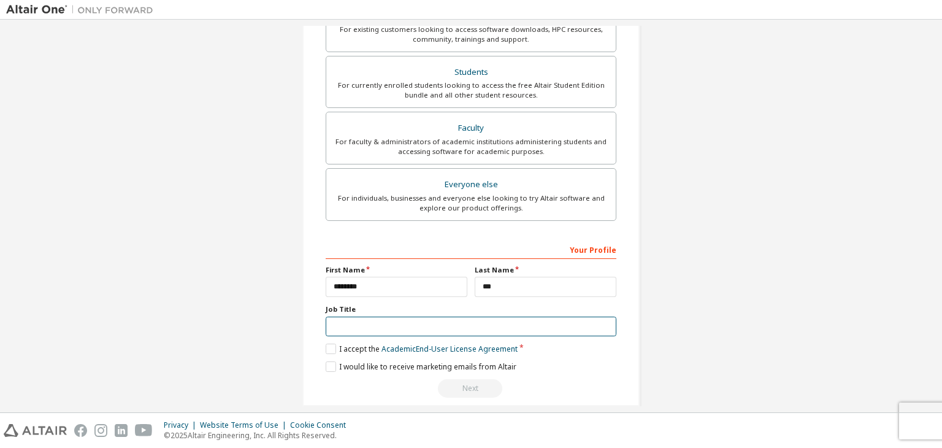
click at [433, 322] on input "text" at bounding box center [471, 326] width 291 height 20
click at [326, 347] on label "I accept the Academic End-User License Agreement" at bounding box center [422, 348] width 192 height 10
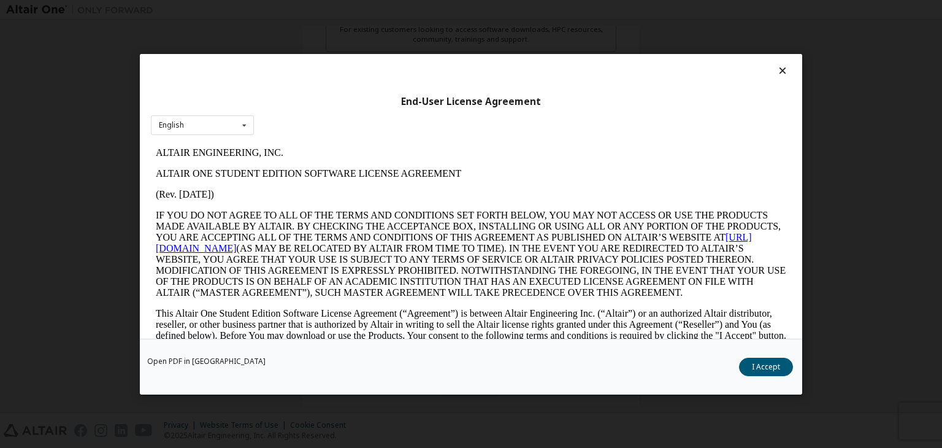
scroll to position [0, 0]
click at [773, 367] on button "I Accept" at bounding box center [766, 366] width 54 height 18
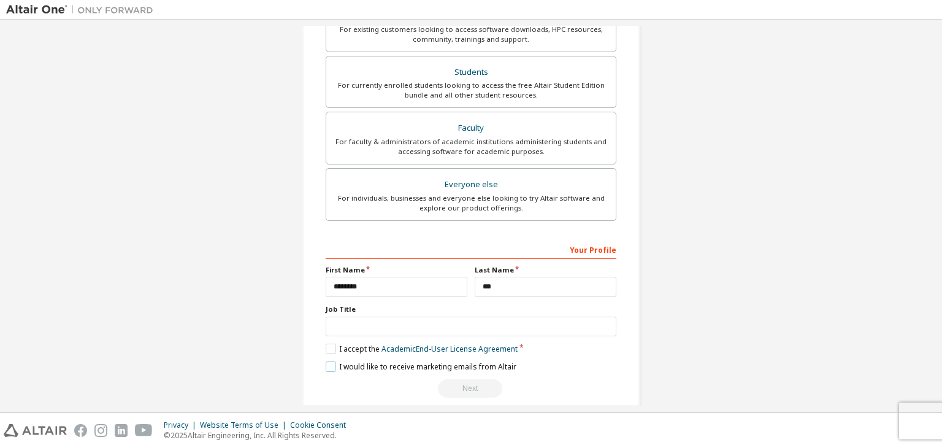
click at [334, 365] on label "I would like to receive marketing emails from Altair" at bounding box center [421, 366] width 191 height 10
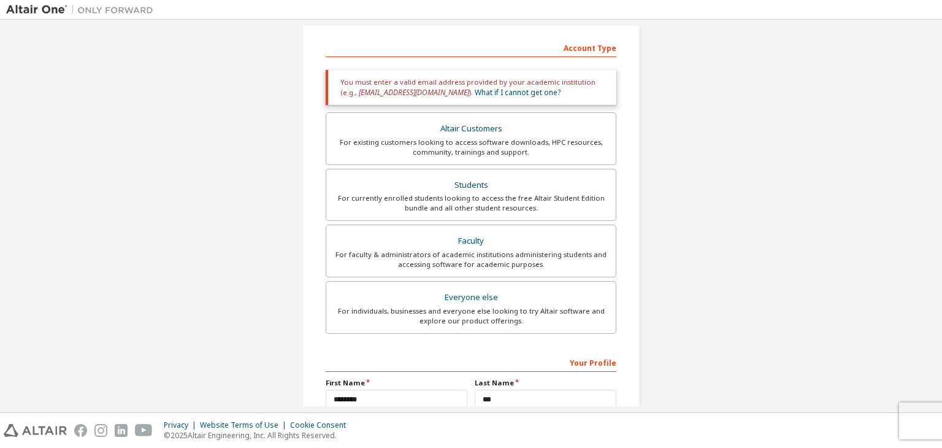
scroll to position [309, 0]
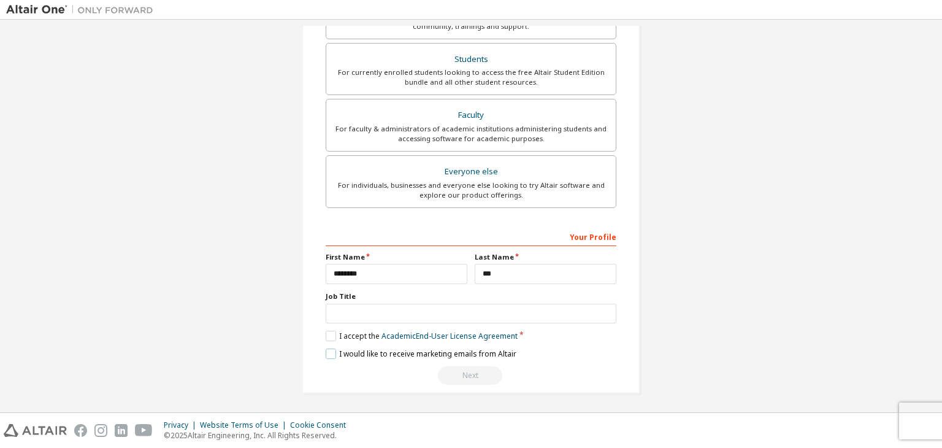
click at [331, 349] on label "I would like to receive marketing emails from Altair" at bounding box center [421, 353] width 191 height 10
drag, startPoint x: 473, startPoint y: 375, endPoint x: 397, endPoint y: 306, distance: 102.9
click at [397, 306] on div "**********" at bounding box center [471, 305] width 291 height 159
click at [397, 306] on input "text" at bounding box center [471, 314] width 291 height 20
click at [389, 273] on input "********" at bounding box center [397, 274] width 142 height 20
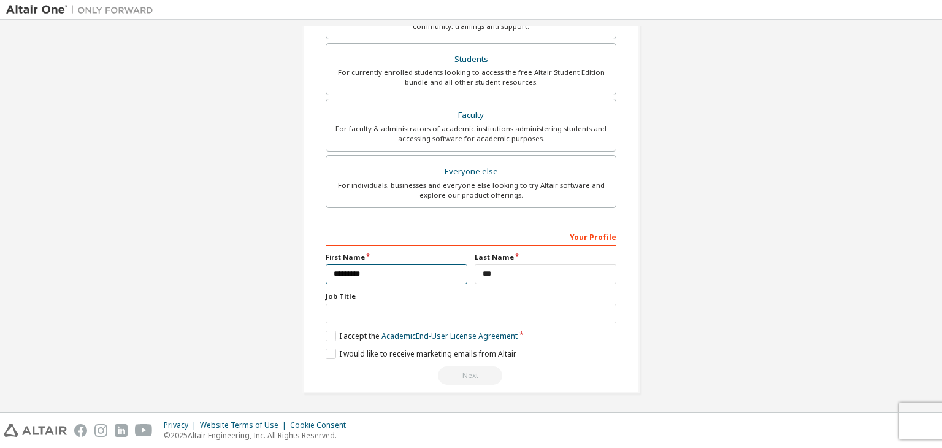
type input "********"
click at [505, 273] on input "***" at bounding box center [546, 274] width 142 height 20
type input "***"
click at [463, 306] on input "text" at bounding box center [471, 314] width 291 height 20
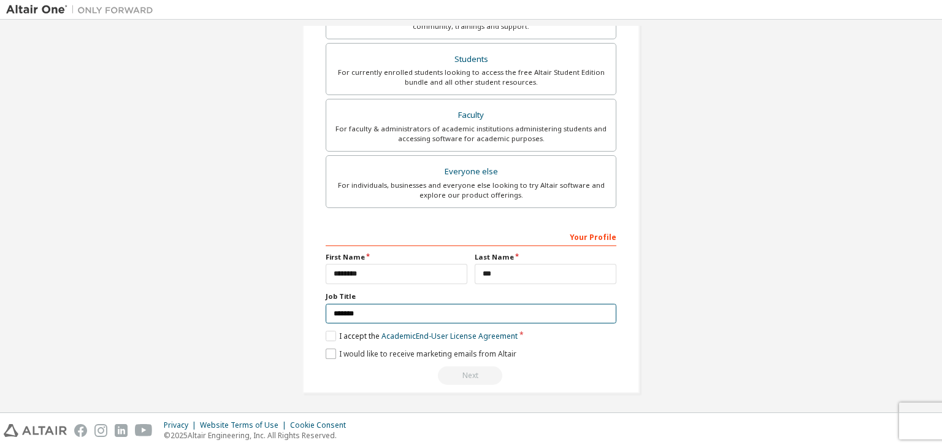
type input "*******"
click at [328, 348] on label "I would like to receive marketing emails from Altair" at bounding box center [421, 353] width 191 height 10
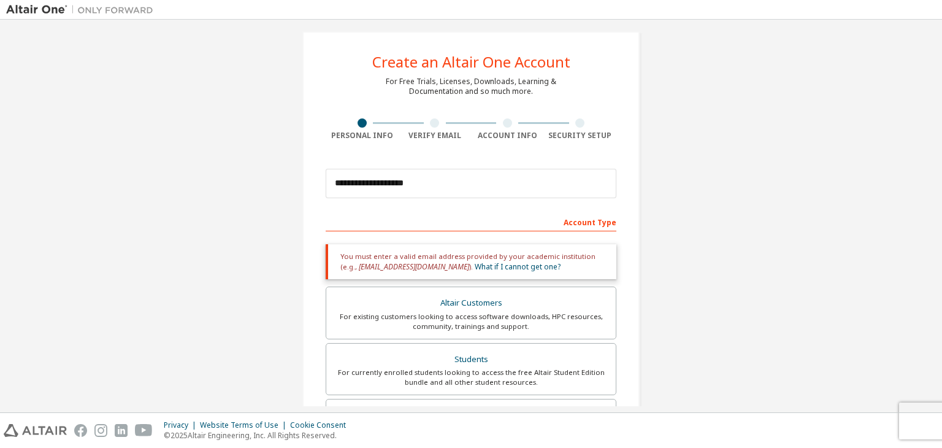
scroll to position [0, 0]
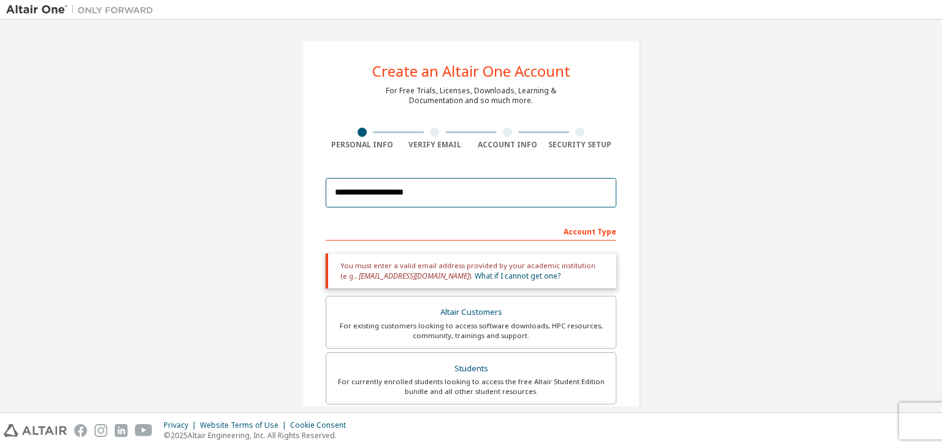
click at [471, 189] on input "**********" at bounding box center [471, 192] width 291 height 29
click at [493, 272] on link "What if I cannot get one?" at bounding box center [518, 275] width 86 height 10
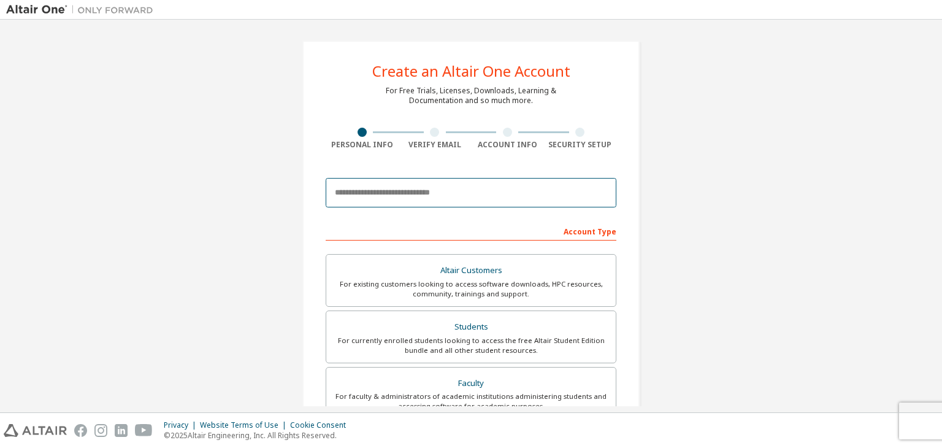
click at [414, 193] on input "email" at bounding box center [471, 192] width 291 height 29
type input "*********"
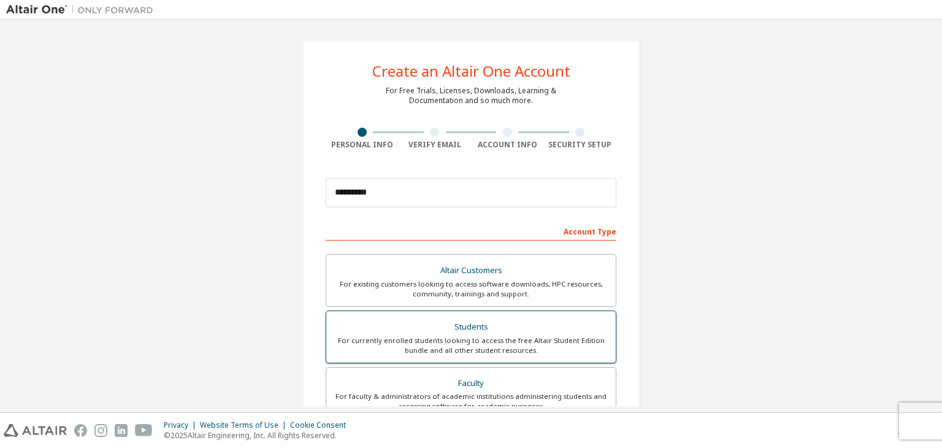
click at [449, 353] on div "For currently enrolled students looking to access the free Altair Student Editi…" at bounding box center [471, 345] width 275 height 20
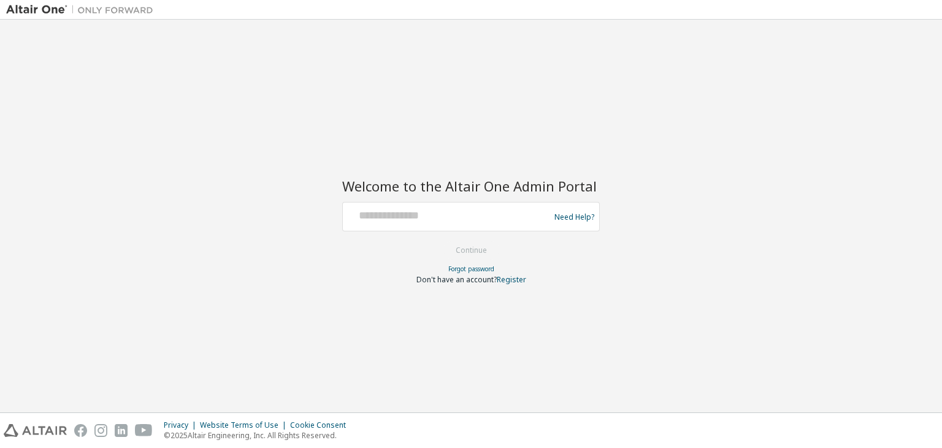
click at [373, 223] on div at bounding box center [448, 216] width 200 height 23
click at [368, 215] on input "text" at bounding box center [448, 214] width 200 height 18
click at [505, 224] on div "**********" at bounding box center [448, 216] width 200 height 23
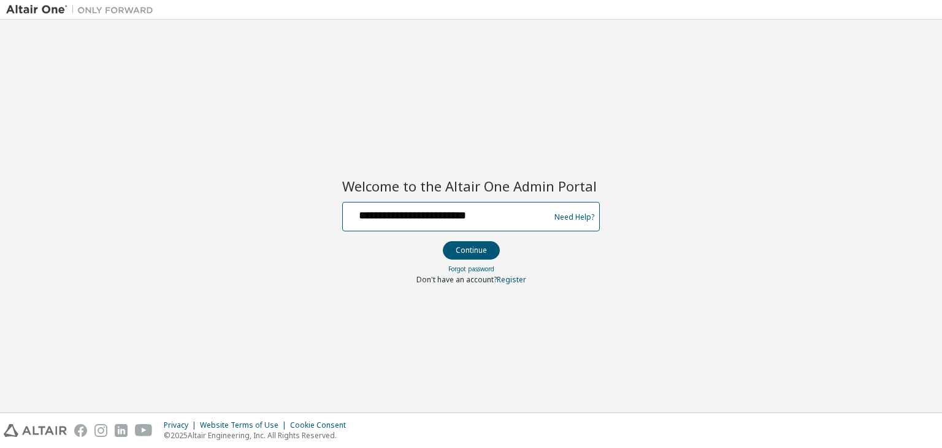
click at [505, 218] on input "**********" at bounding box center [448, 214] width 200 height 18
type input "**********"
click at [476, 256] on button "Continue" at bounding box center [471, 250] width 57 height 18
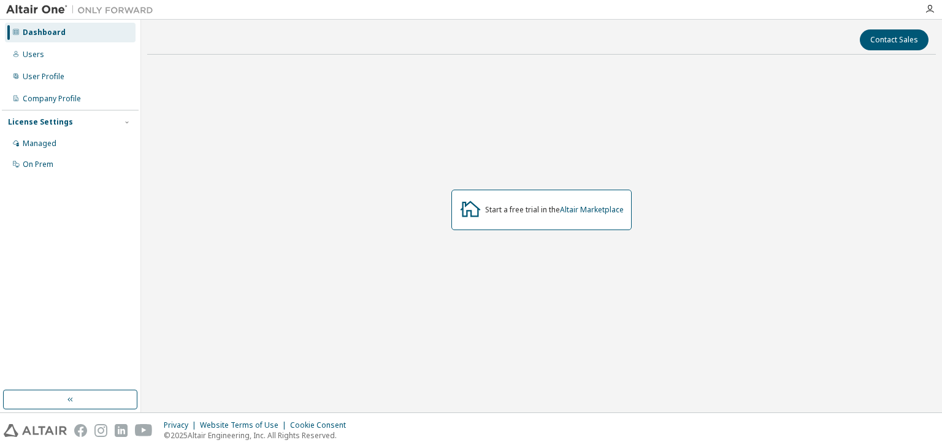
click at [464, 166] on div "Start a free trial in the Altair Marketplace" at bounding box center [541, 209] width 788 height 291
click at [520, 212] on div "Start a free trial in the Altair Marketplace" at bounding box center [554, 210] width 139 height 10
click at [471, 203] on icon at bounding box center [470, 209] width 20 height 16
click at [931, 4] on icon "button" at bounding box center [930, 9] width 10 height 10
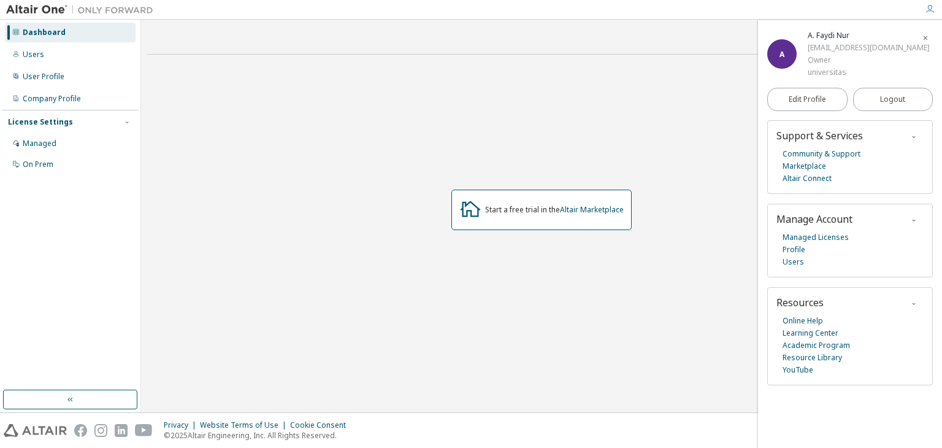
click at [676, 148] on div "Start a free trial in the Altair Marketplace" at bounding box center [541, 209] width 788 height 291
click at [924, 37] on icon "button" at bounding box center [925, 37] width 7 height 7
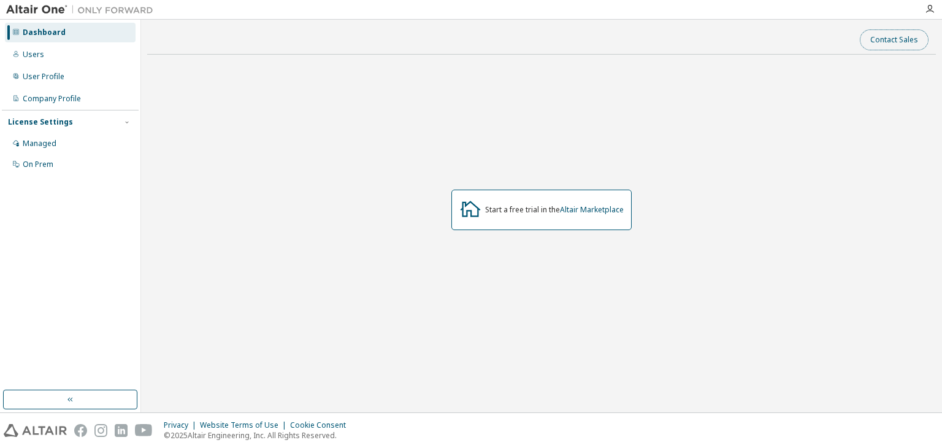
click at [914, 39] on button "Contact Sales" at bounding box center [894, 39] width 69 height 21
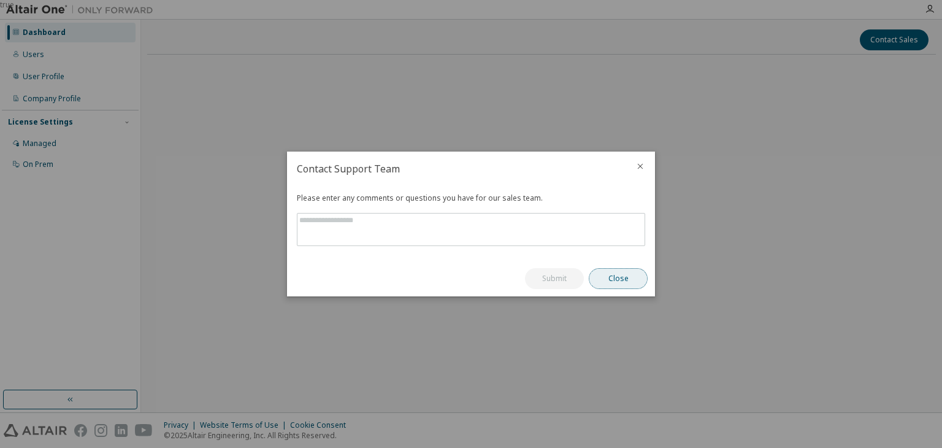
click at [623, 276] on button "Close" at bounding box center [618, 278] width 59 height 21
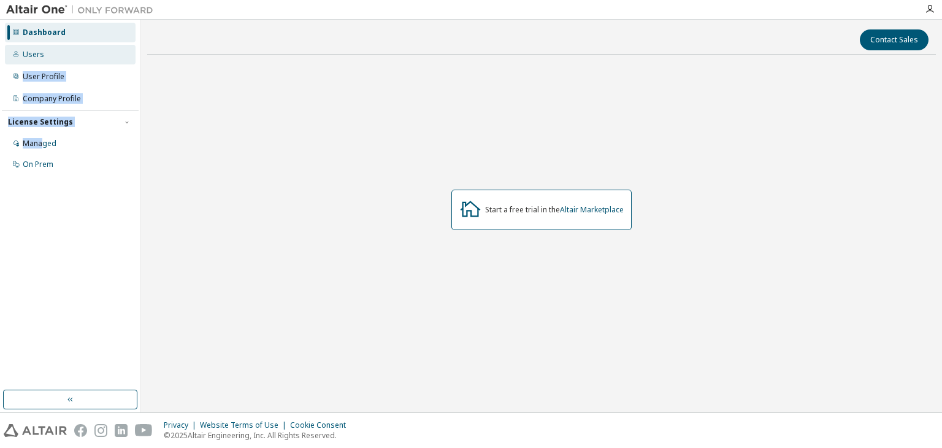
drag, startPoint x: 42, startPoint y: 131, endPoint x: 45, endPoint y: 51, distance: 79.7
click at [45, 51] on div "Dashboard Users User Profile Company Profile License Settings Managed On Prem" at bounding box center [70, 98] width 137 height 154
click at [45, 51] on div "Users" at bounding box center [70, 55] width 131 height 20
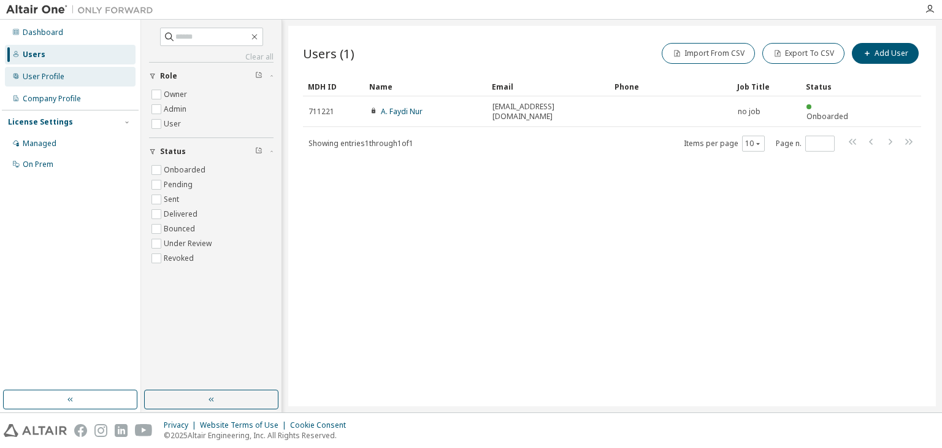
click at [84, 78] on div "User Profile" at bounding box center [70, 77] width 131 height 20
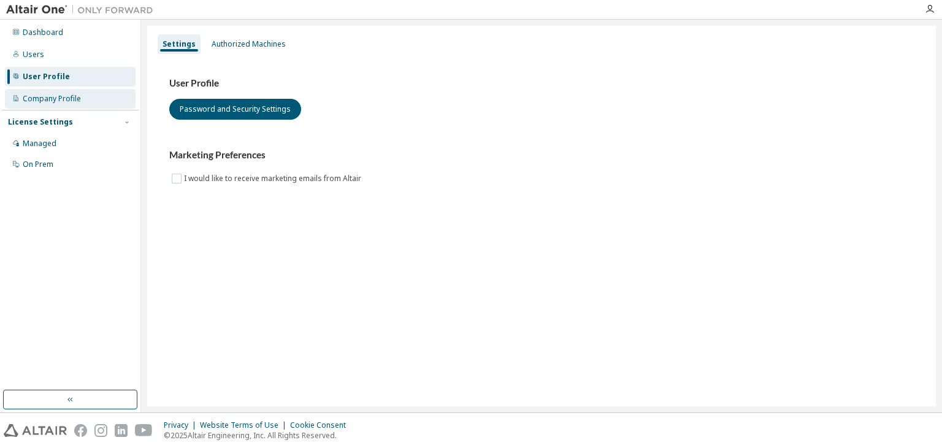
click at [37, 90] on div "Company Profile" at bounding box center [70, 99] width 131 height 20
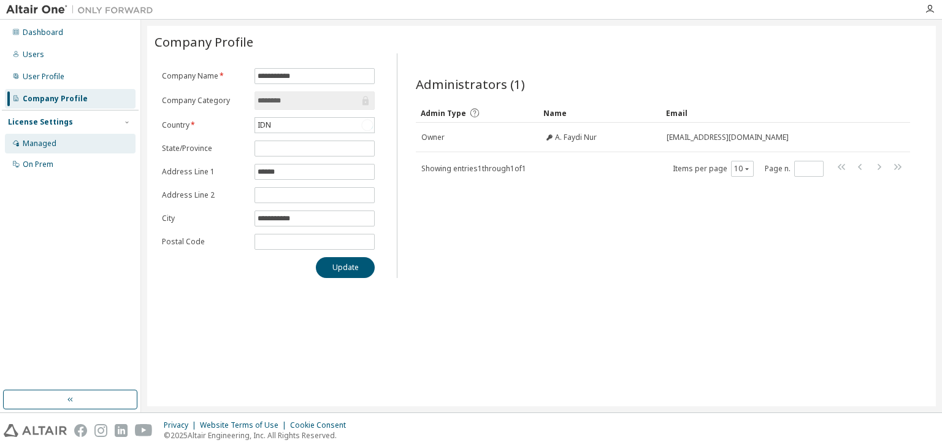
click at [63, 140] on div "Managed" at bounding box center [70, 144] width 131 height 20
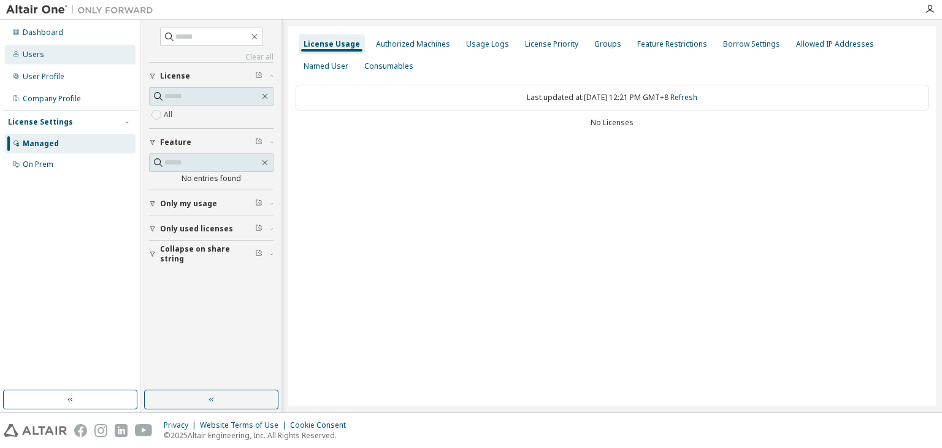
click at [57, 45] on div "Users" at bounding box center [70, 55] width 131 height 20
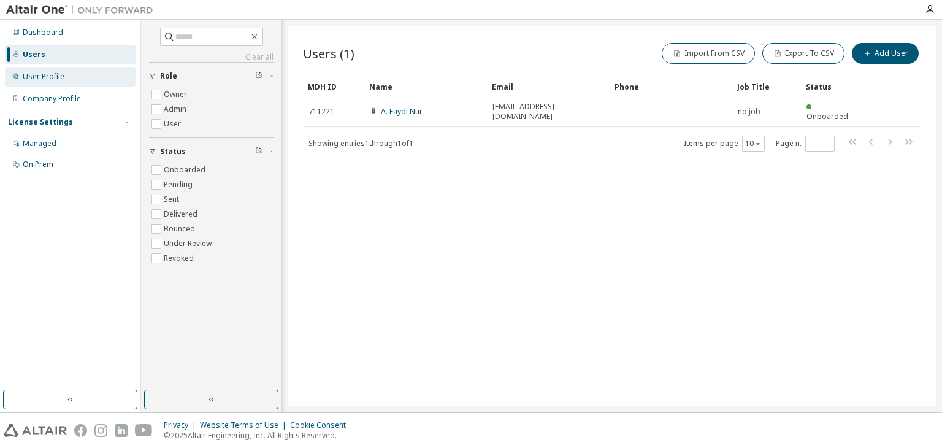
click at [60, 76] on div "User Profile" at bounding box center [44, 77] width 42 height 10
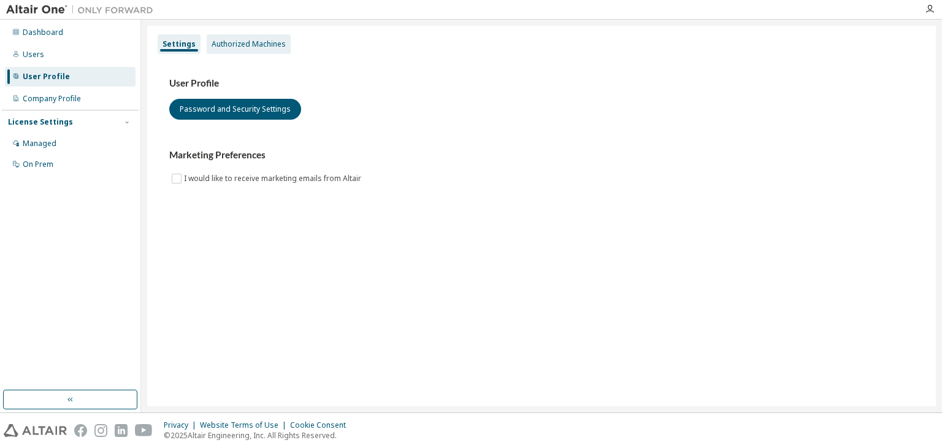
click at [207, 48] on div "Authorized Machines" at bounding box center [249, 44] width 84 height 20
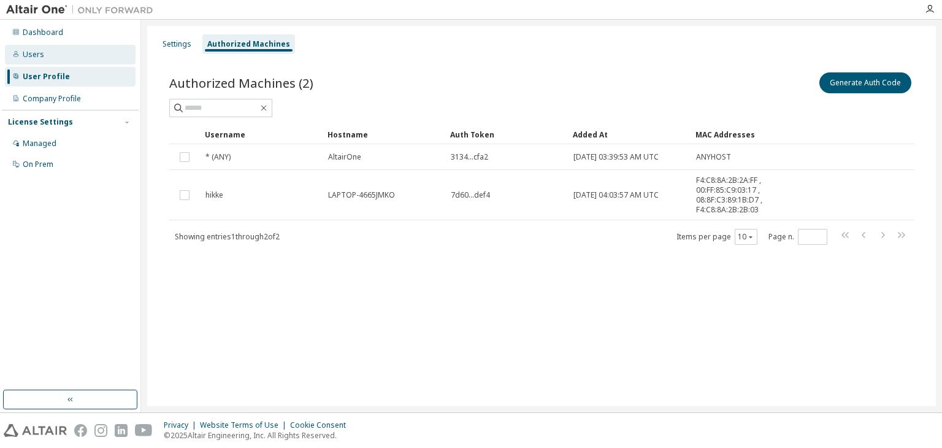
click at [68, 54] on div "Users" at bounding box center [70, 55] width 131 height 20
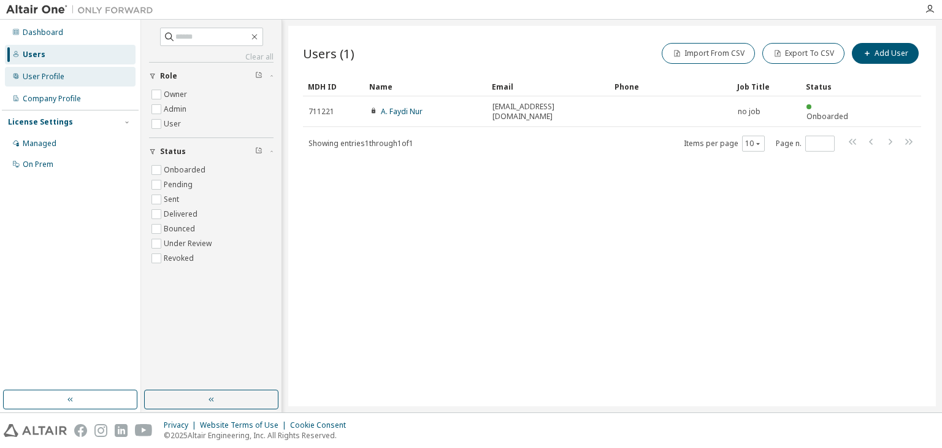
click at [48, 73] on div "User Profile" at bounding box center [44, 77] width 42 height 10
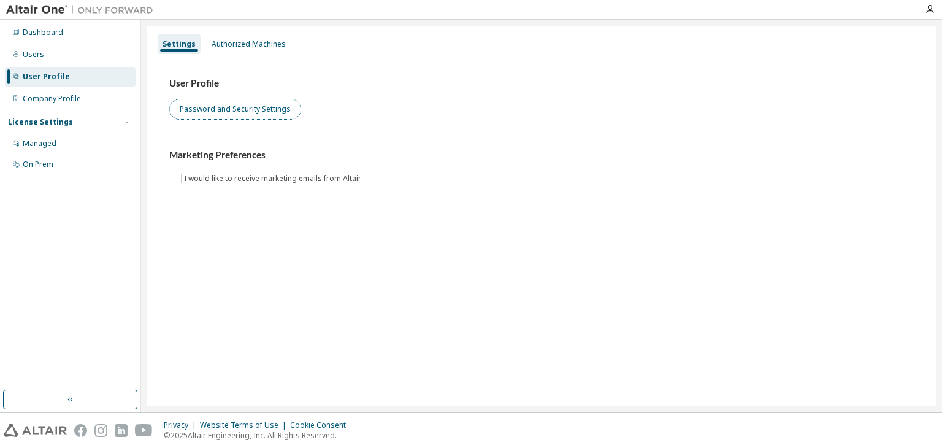
click at [247, 118] on button "Password and Security Settings" at bounding box center [235, 109] width 132 height 21
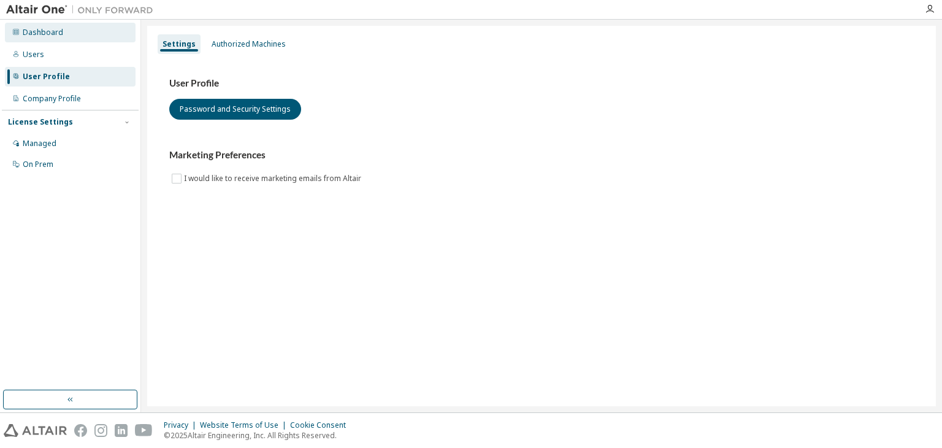
click at [42, 38] on div "Dashboard" at bounding box center [70, 33] width 131 height 20
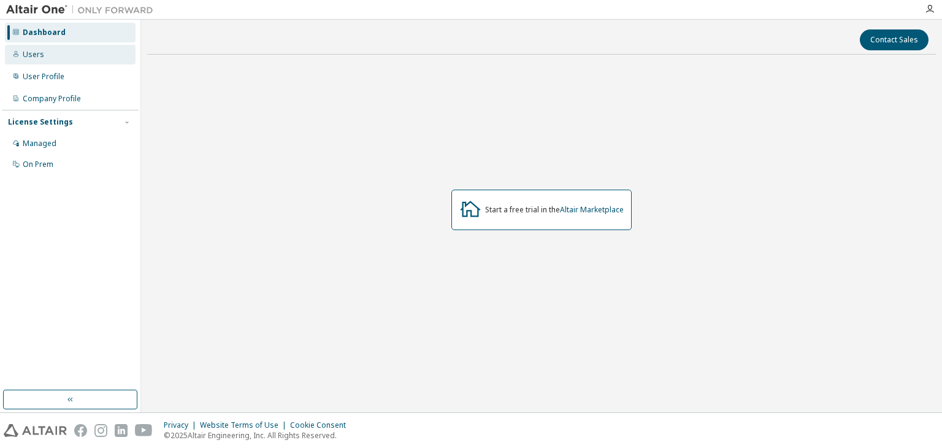
click at [42, 48] on div "Users" at bounding box center [70, 55] width 131 height 20
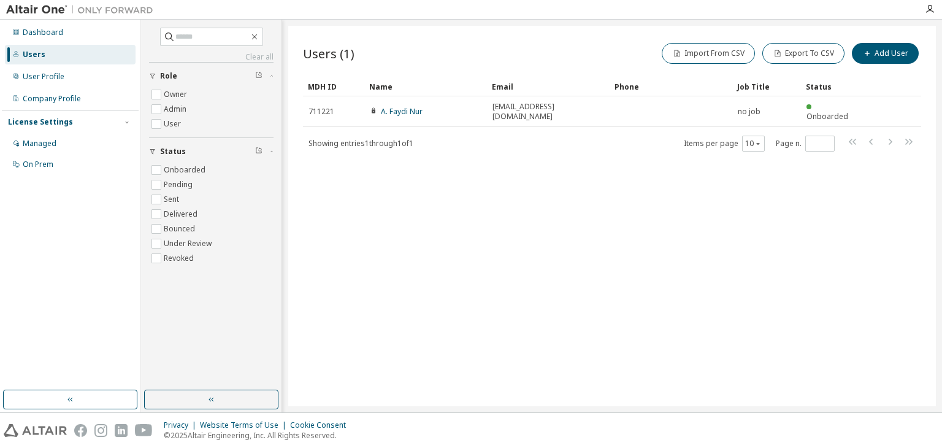
click at [922, 12] on div at bounding box center [929, 9] width 25 height 10
click at [925, 11] on icon "button" at bounding box center [930, 9] width 10 height 10
